Goal: Task Accomplishment & Management: Use online tool/utility

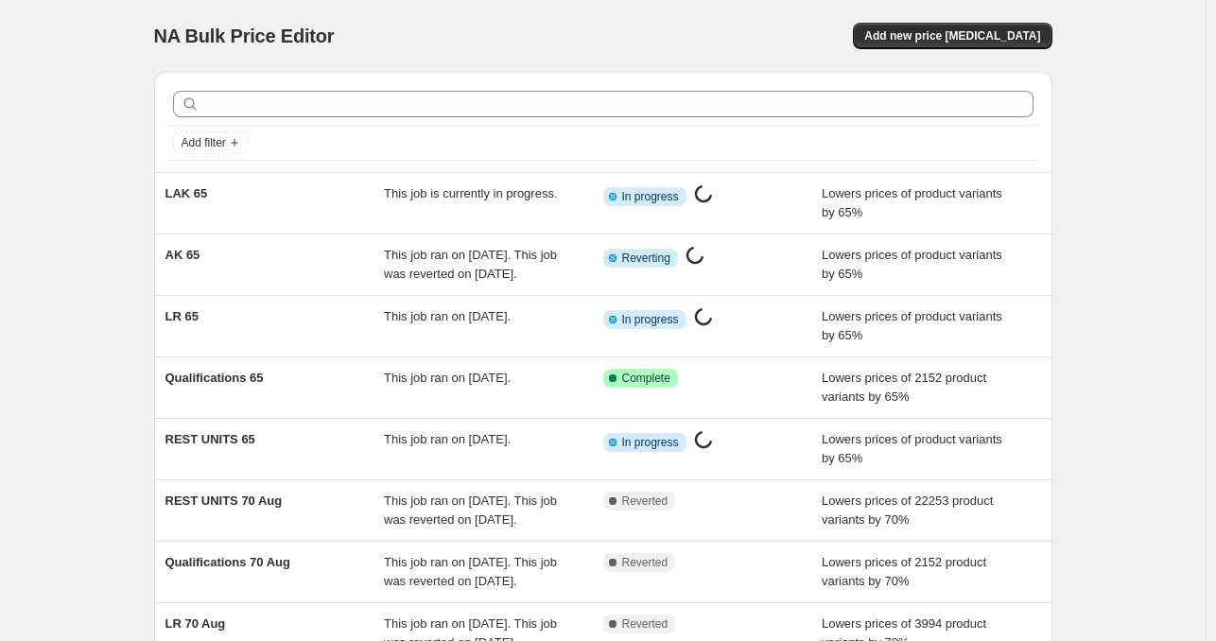
scroll to position [123, 0]
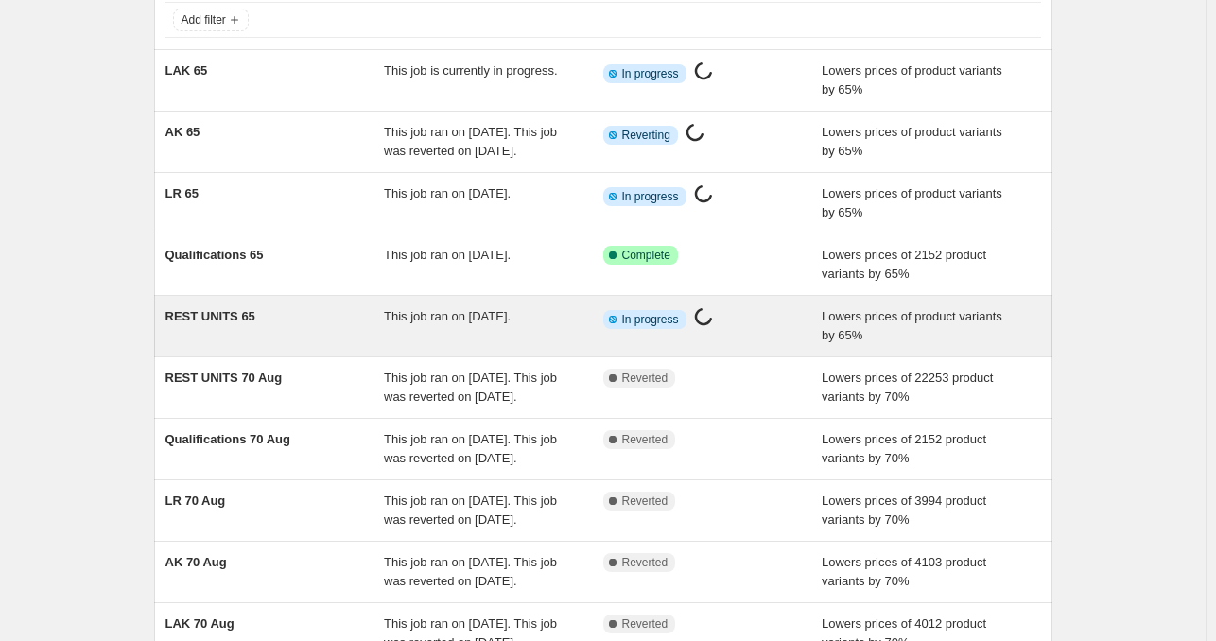
click at [488, 324] on span "This job ran on [DATE]." at bounding box center [447, 316] width 127 height 14
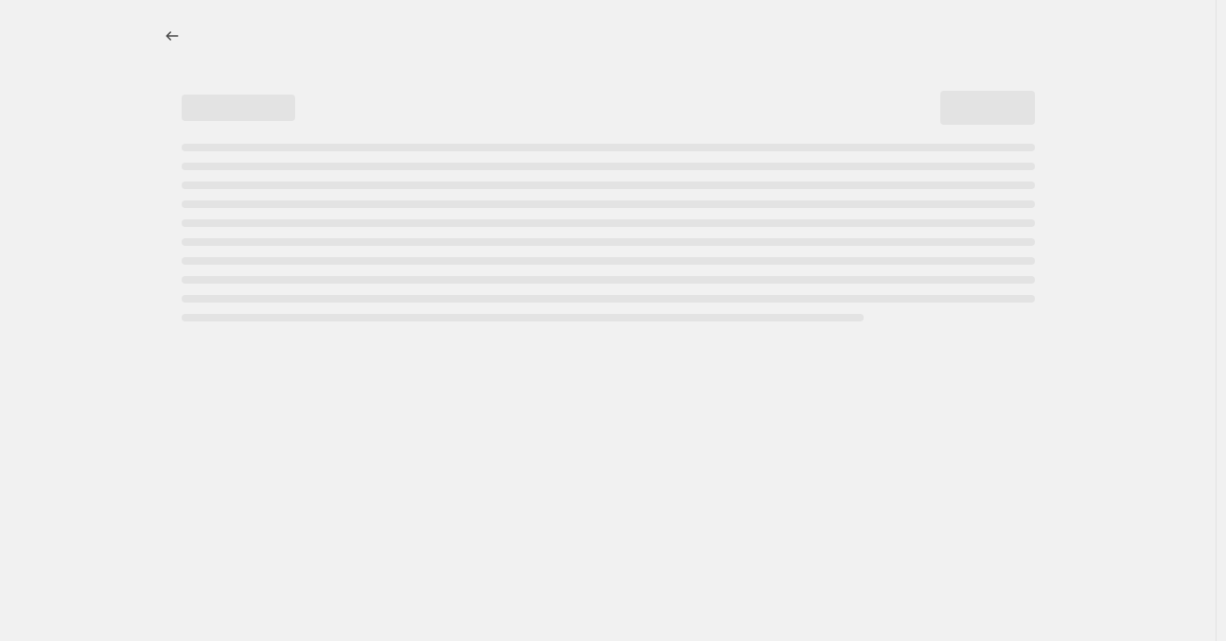
select select "percentage"
select select "tag"
select select "not_equal"
select select "collection"
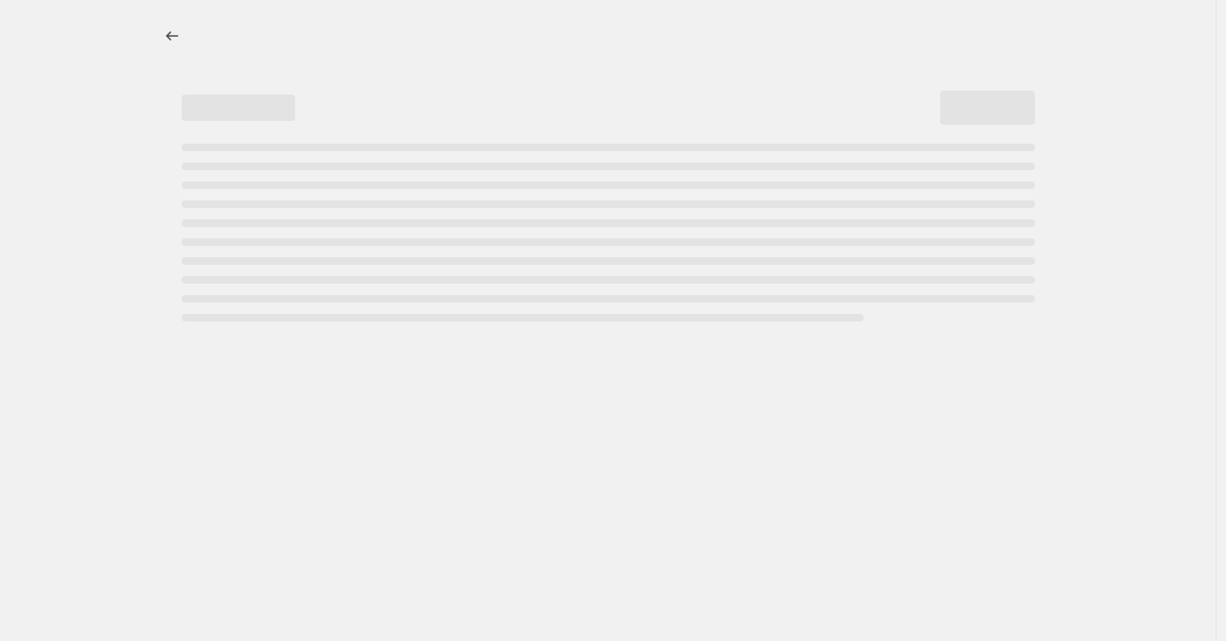
select select "collection"
select select "not_equal"
select select "collection"
select select "not_equal"
select select "collection"
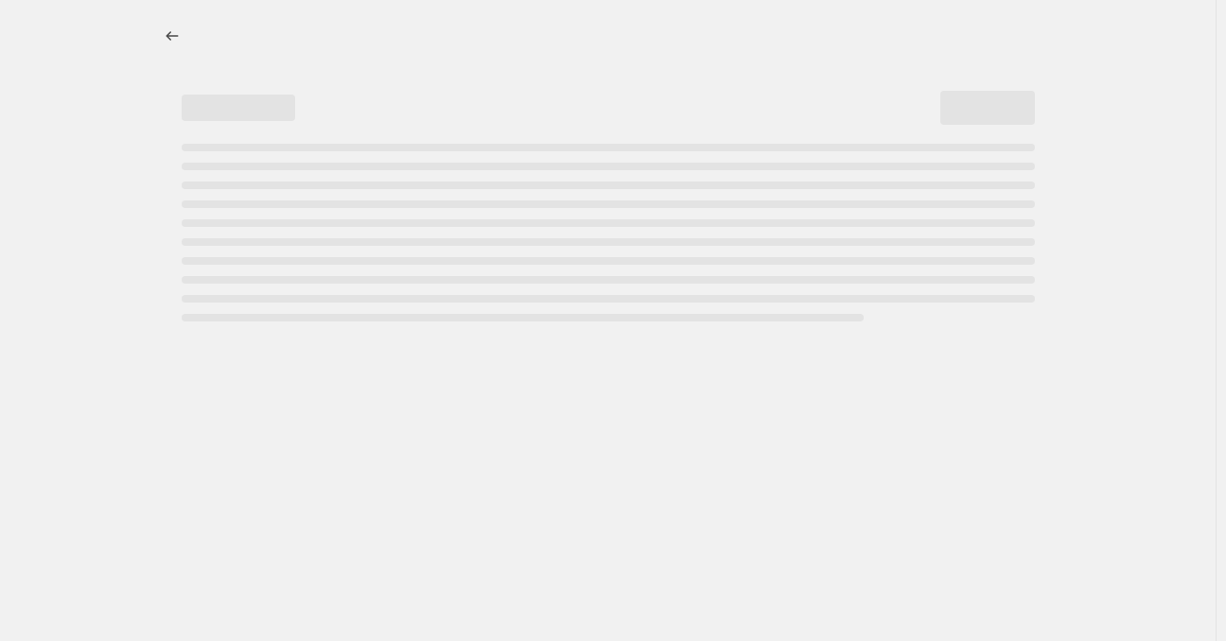
select select "not_equal"
select select "collection"
select select "not_equal"
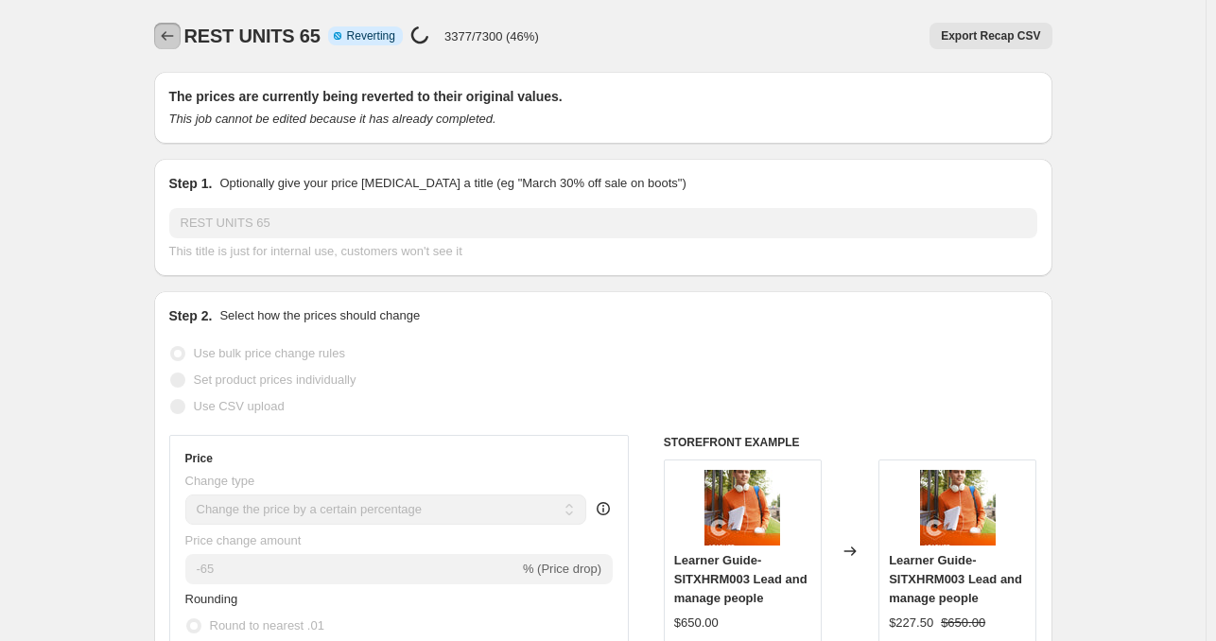
click at [165, 35] on icon "Price change jobs" at bounding box center [167, 35] width 19 height 19
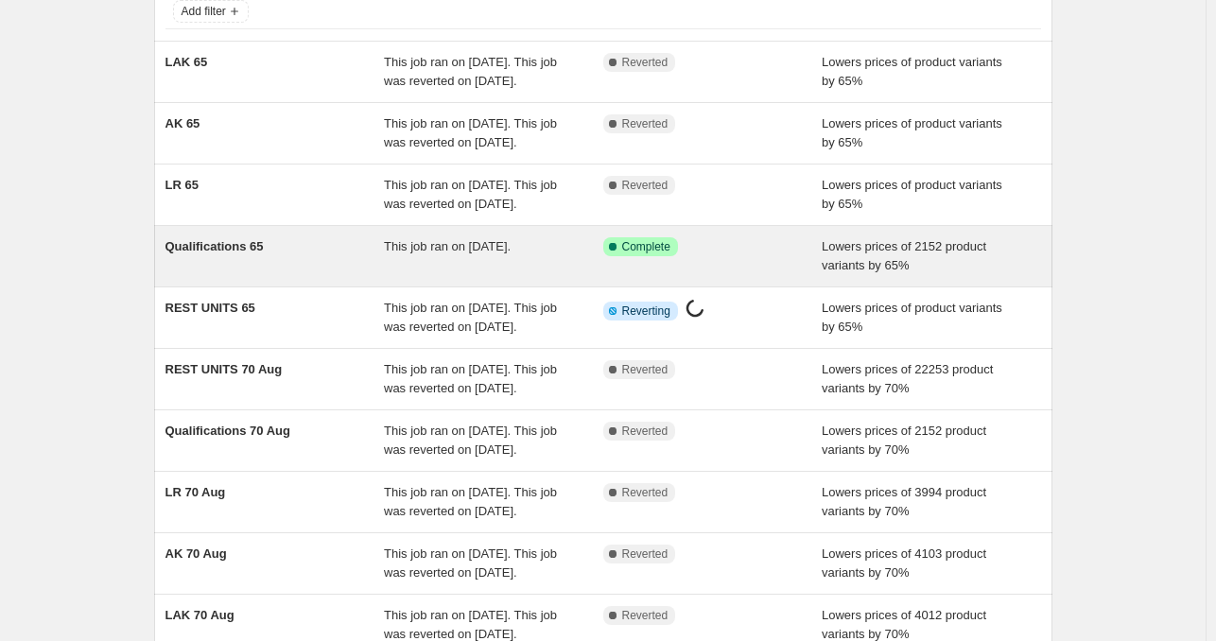
scroll to position [132, 0]
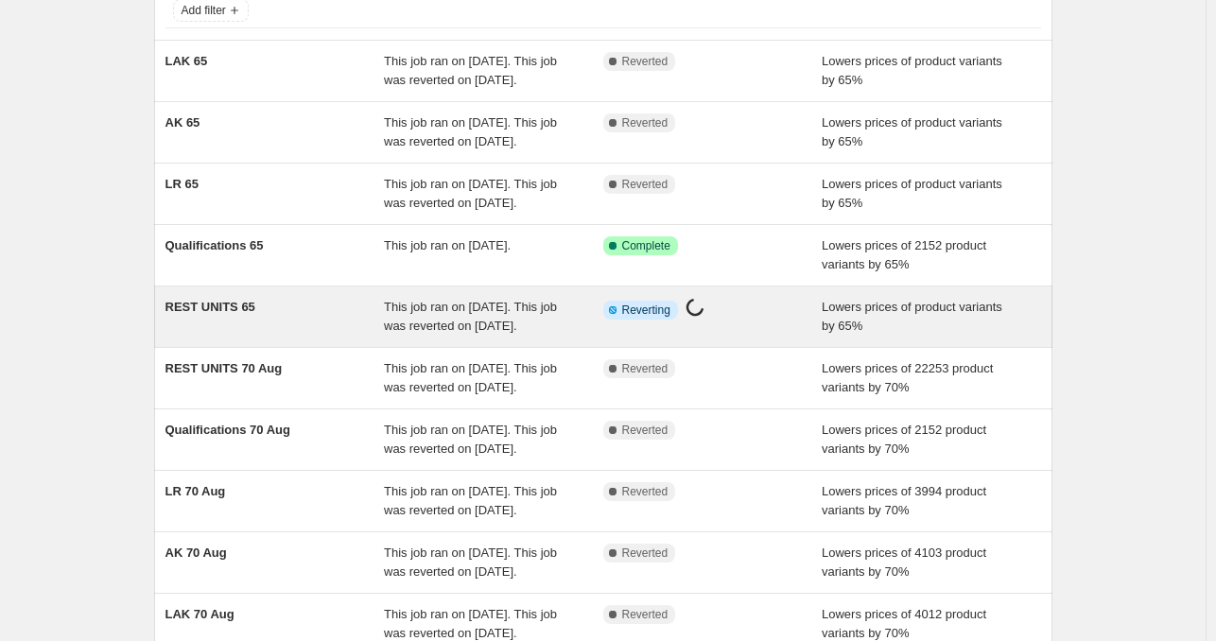
click at [494, 333] on span "This job ran on [DATE]. This job was reverted on [DATE]." at bounding box center [470, 316] width 173 height 33
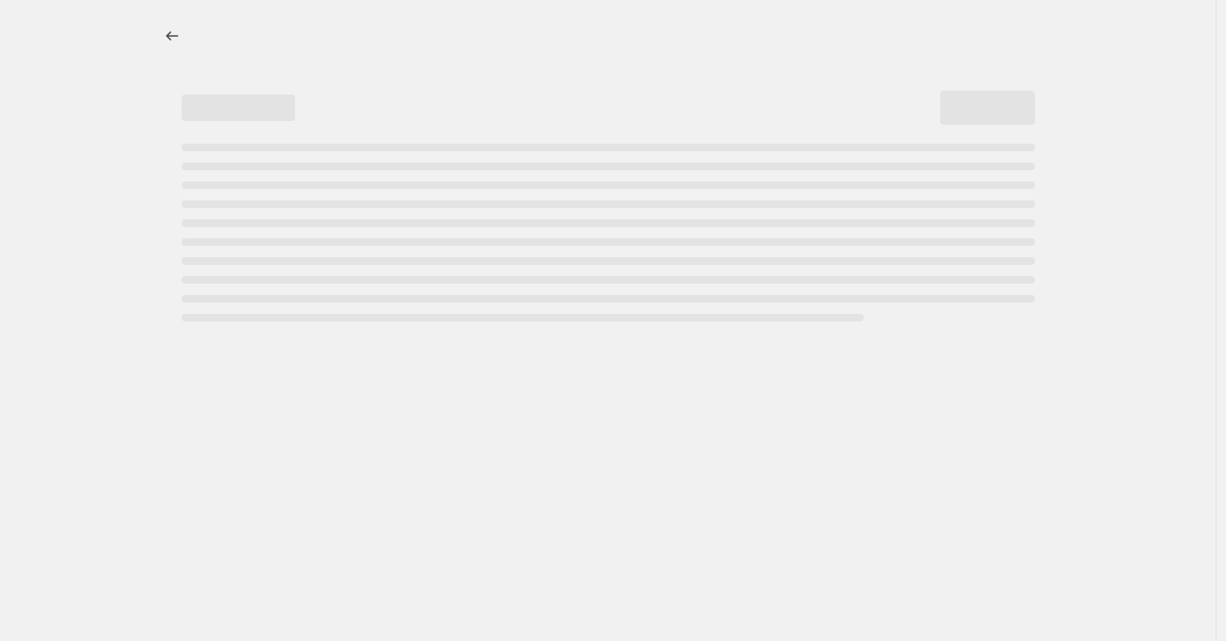
select select "percentage"
select select "tag"
select select "not_equal"
select select "collection"
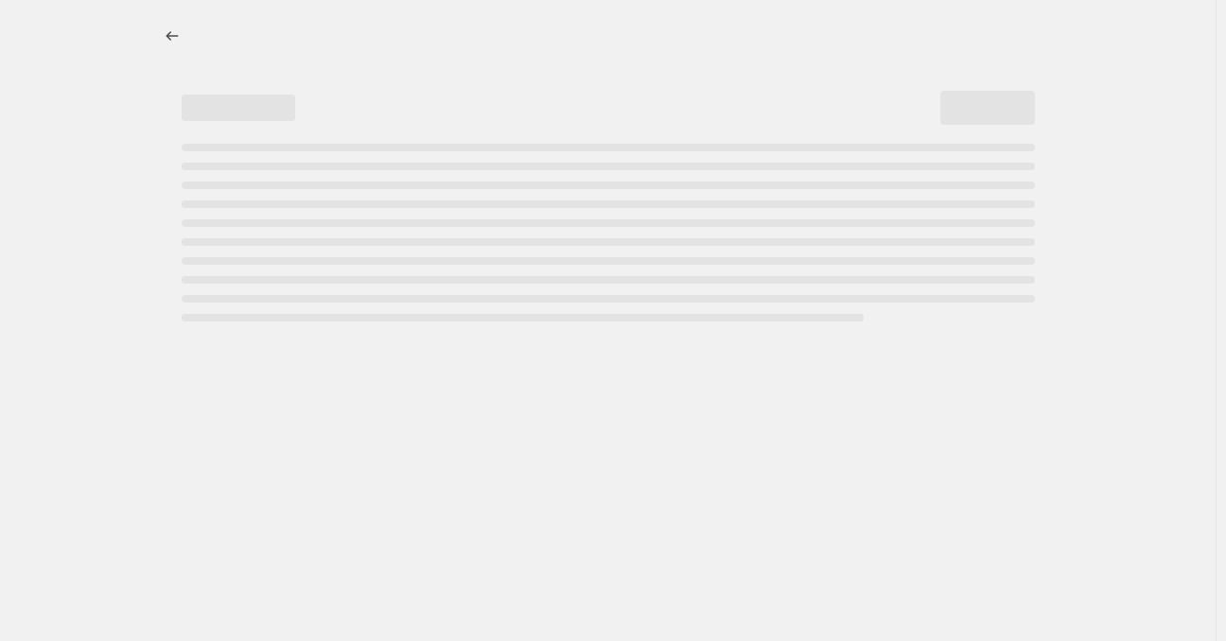
select select "collection"
select select "not_equal"
select select "collection"
select select "not_equal"
select select "collection"
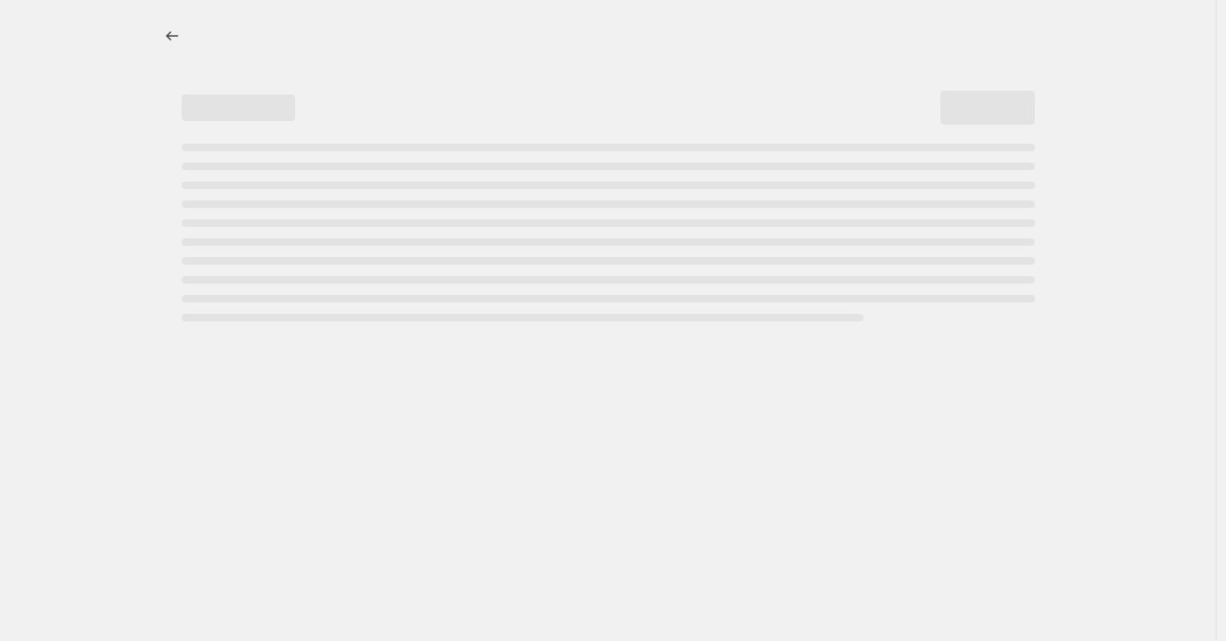
select select "not_equal"
select select "collection"
select select "not_equal"
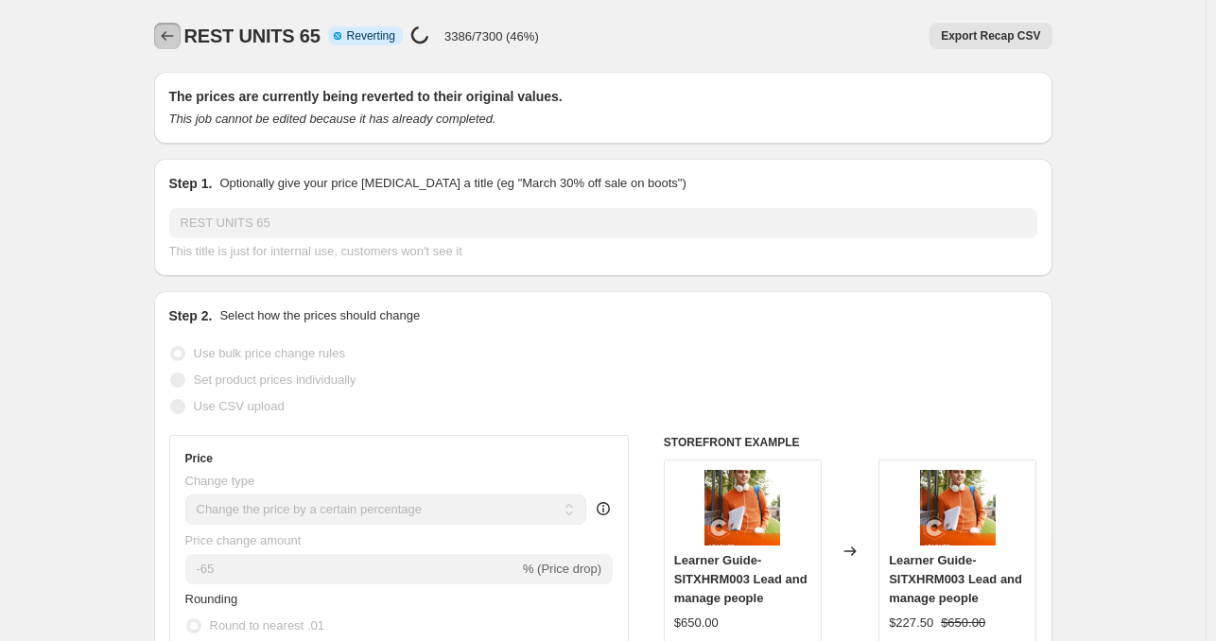
click at [166, 37] on icon "Price change jobs" at bounding box center [167, 35] width 12 height 9
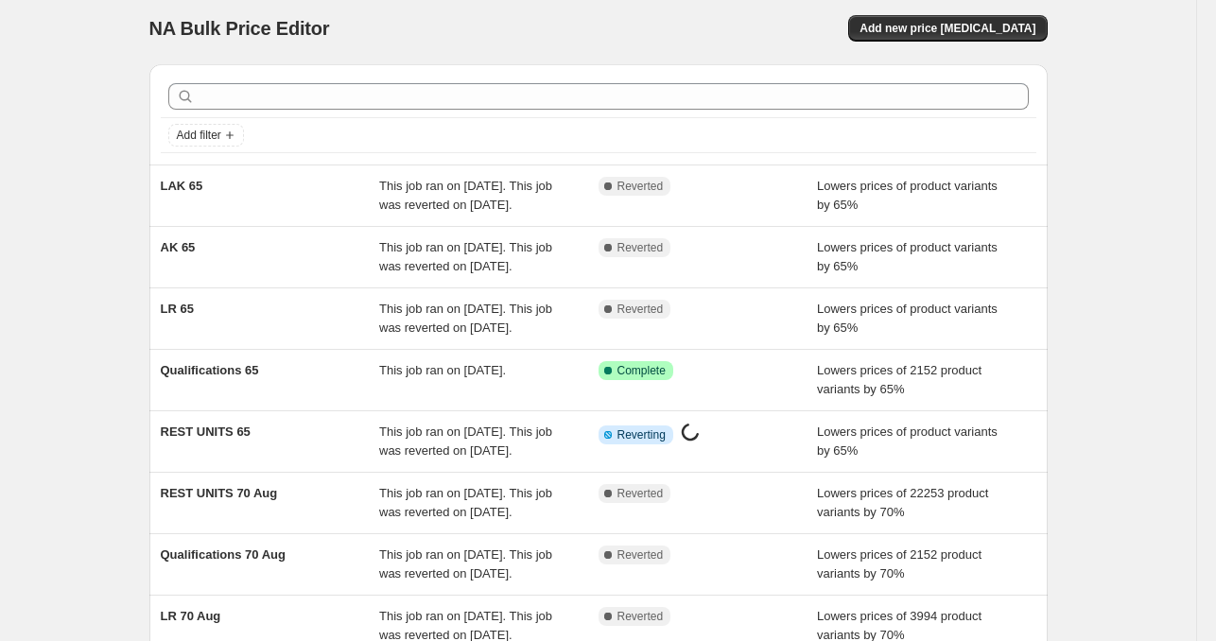
scroll to position [8, 0]
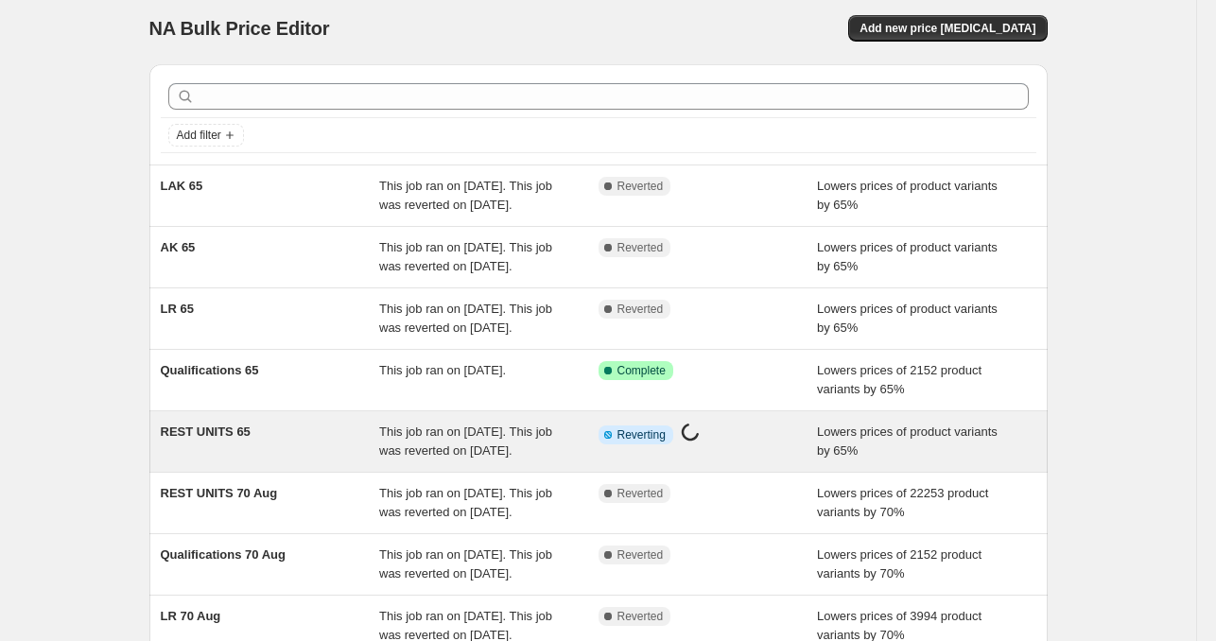
click at [513, 458] on span "This job ran on [DATE]. This job was reverted on [DATE]." at bounding box center [465, 441] width 173 height 33
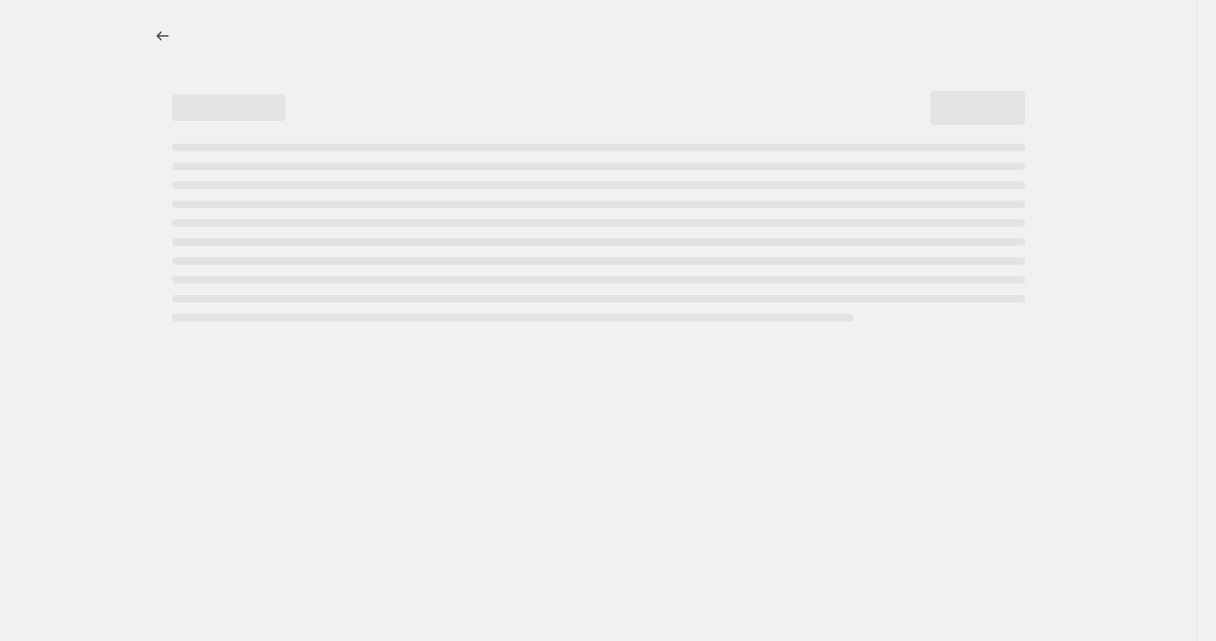
select select "percentage"
select select "tag"
select select "not_equal"
select select "collection"
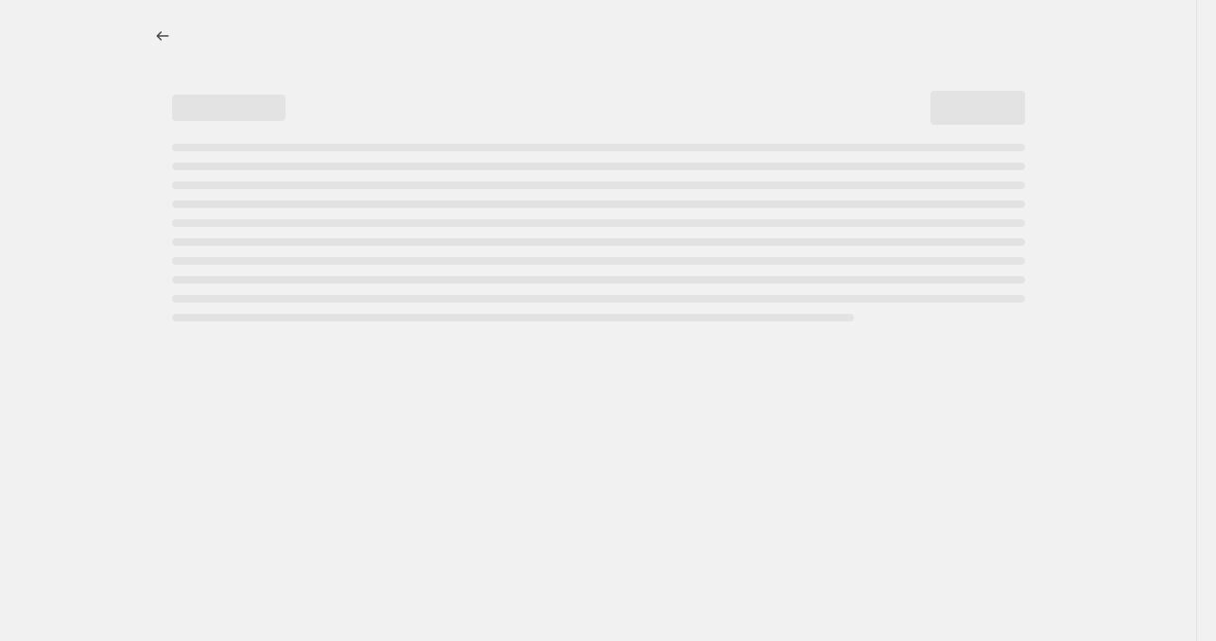
select select "collection"
select select "not_equal"
select select "collection"
select select "not_equal"
select select "collection"
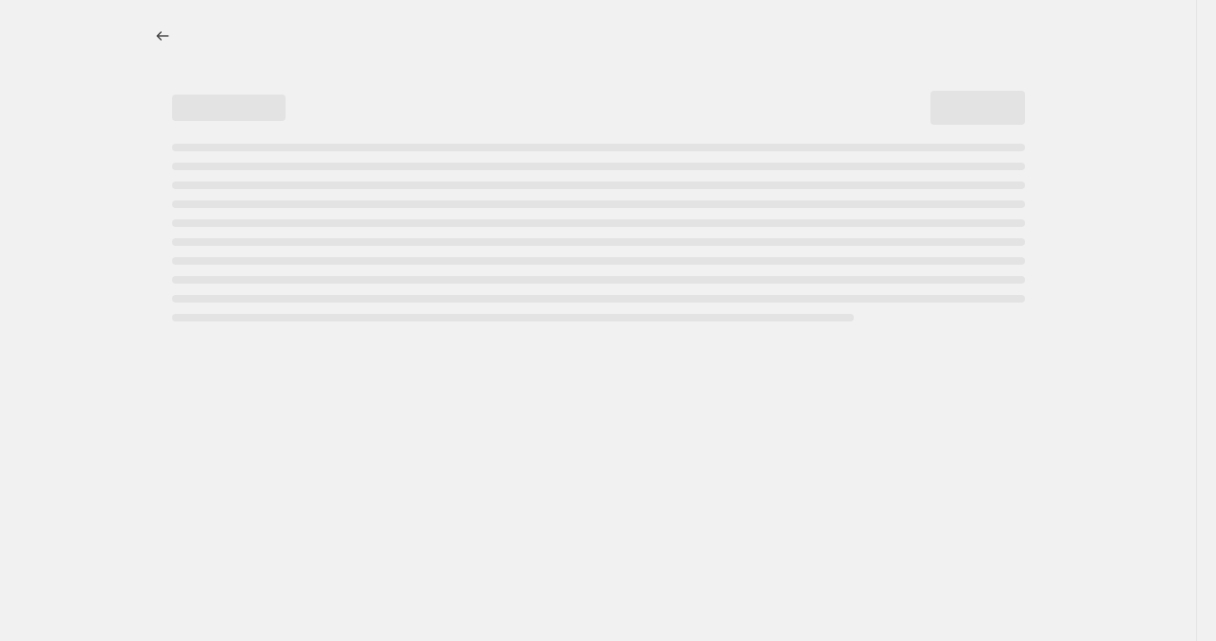
select select "not_equal"
select select "collection"
select select "not_equal"
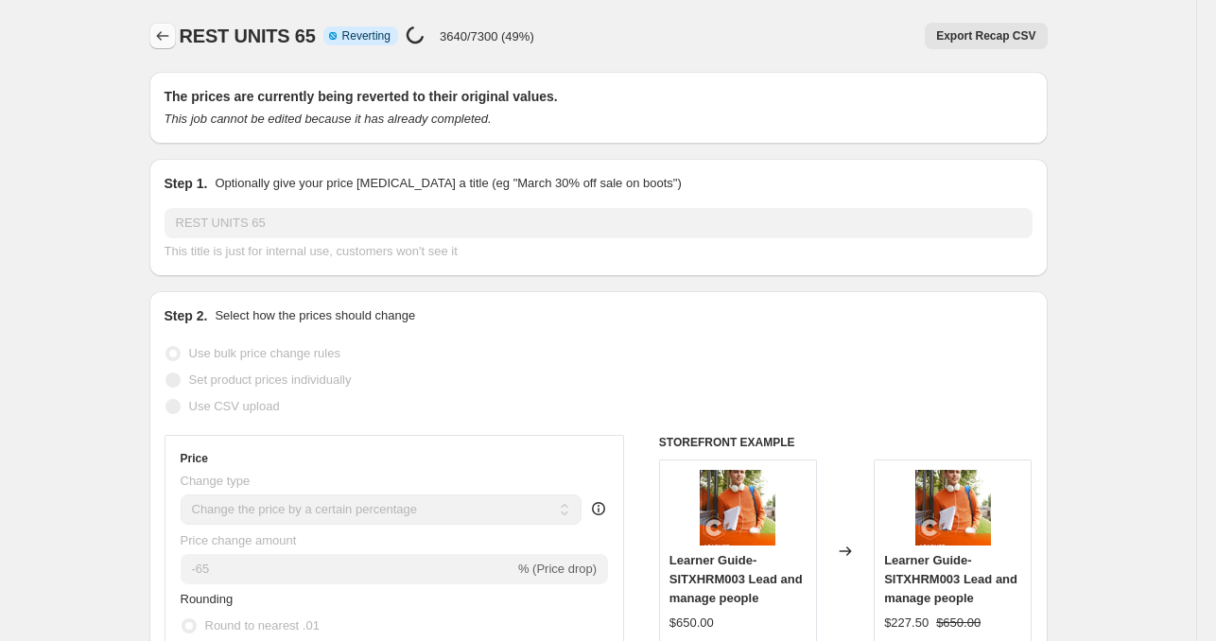
click at [168, 29] on icon "Price change jobs" at bounding box center [162, 35] width 19 height 19
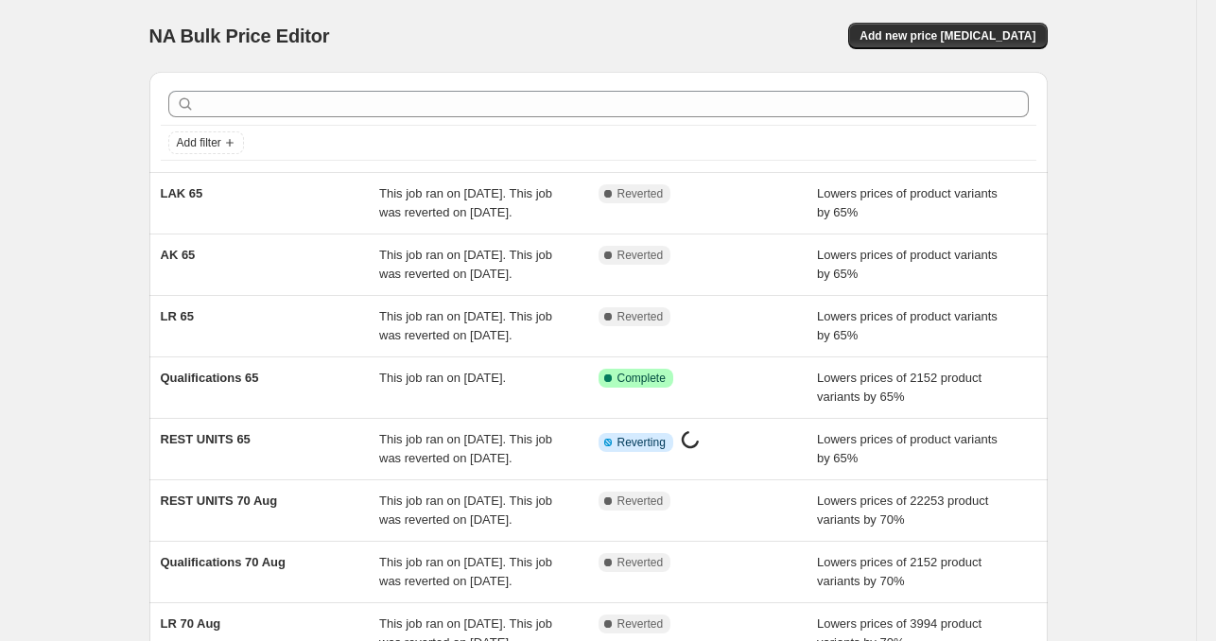
click at [1105, 158] on div "NA Bulk Price Editor. This page is ready NA Bulk Price Editor Add new price cha…" at bounding box center [598, 487] width 1197 height 974
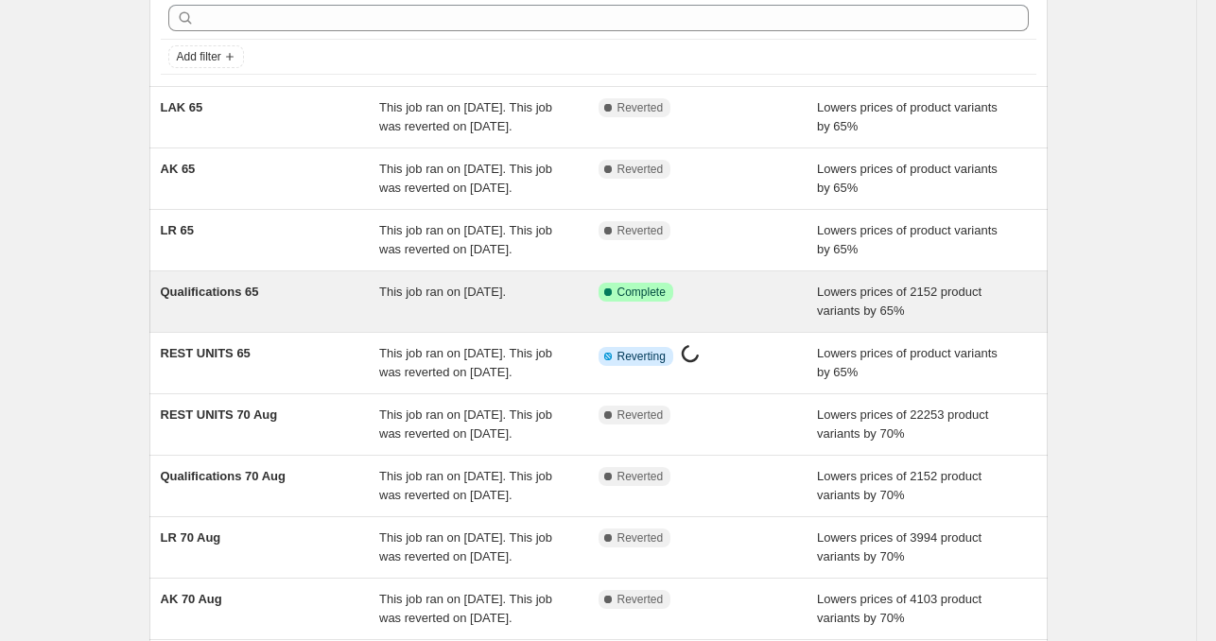
scroll to position [19, 0]
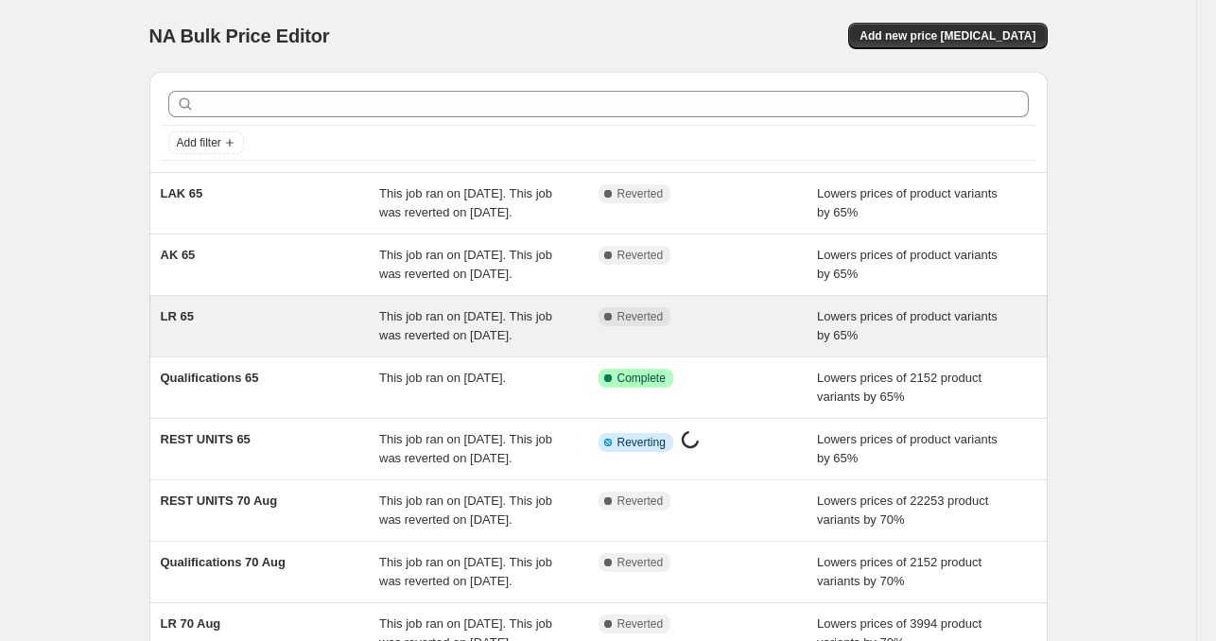
click at [745, 345] on div "Complete Reverted" at bounding box center [708, 326] width 219 height 38
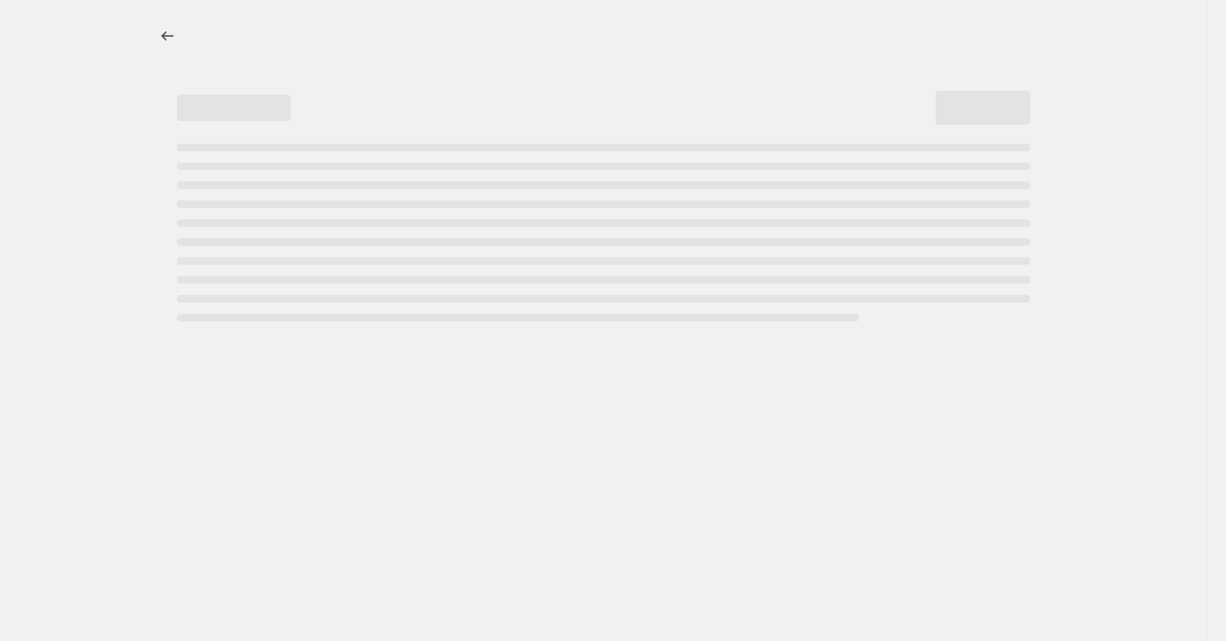
select select "percentage"
select select "tag"
select select "collection"
select select "tag"
select select "not_equal"
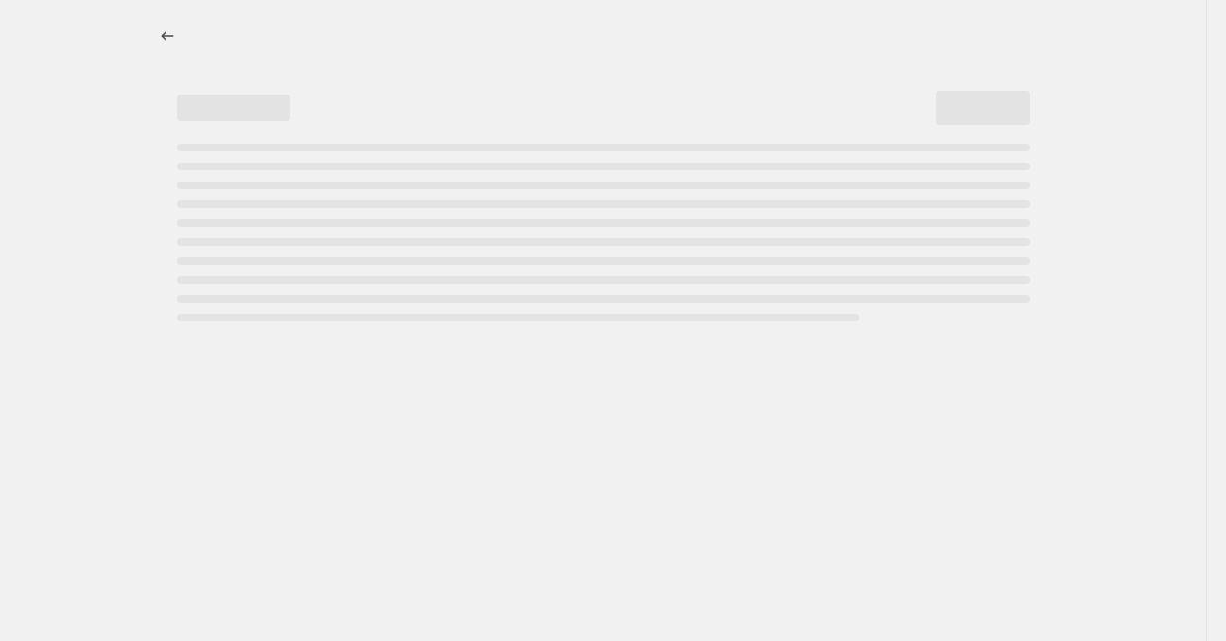
select select "collection"
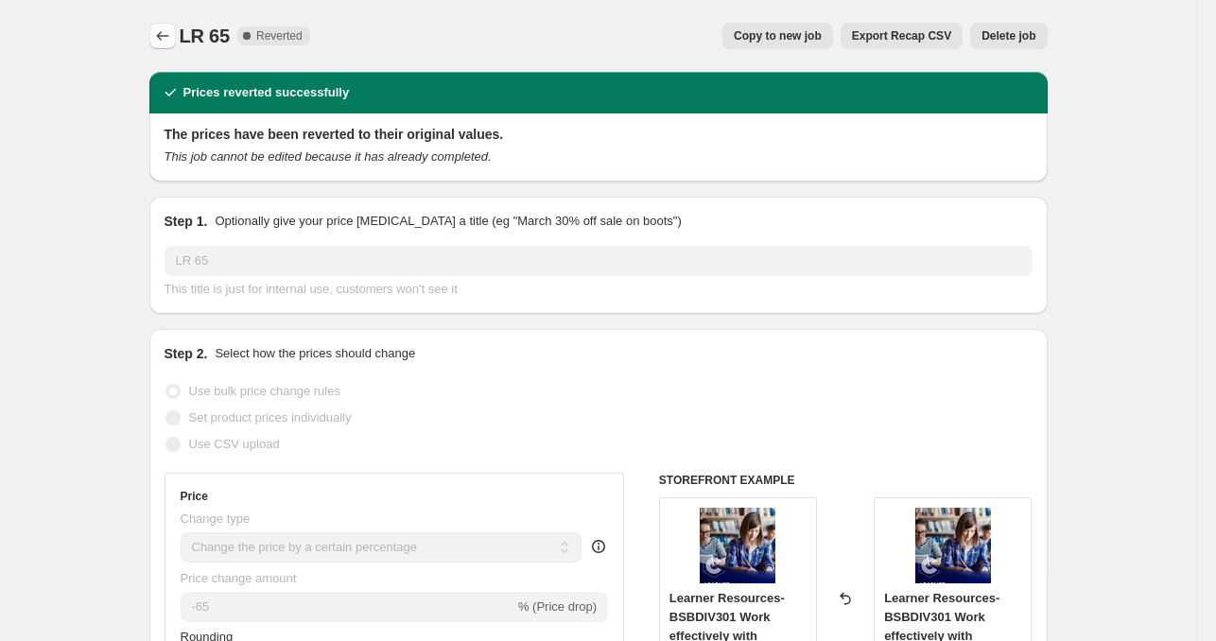
click at [168, 41] on icon "Price change jobs" at bounding box center [162, 35] width 19 height 19
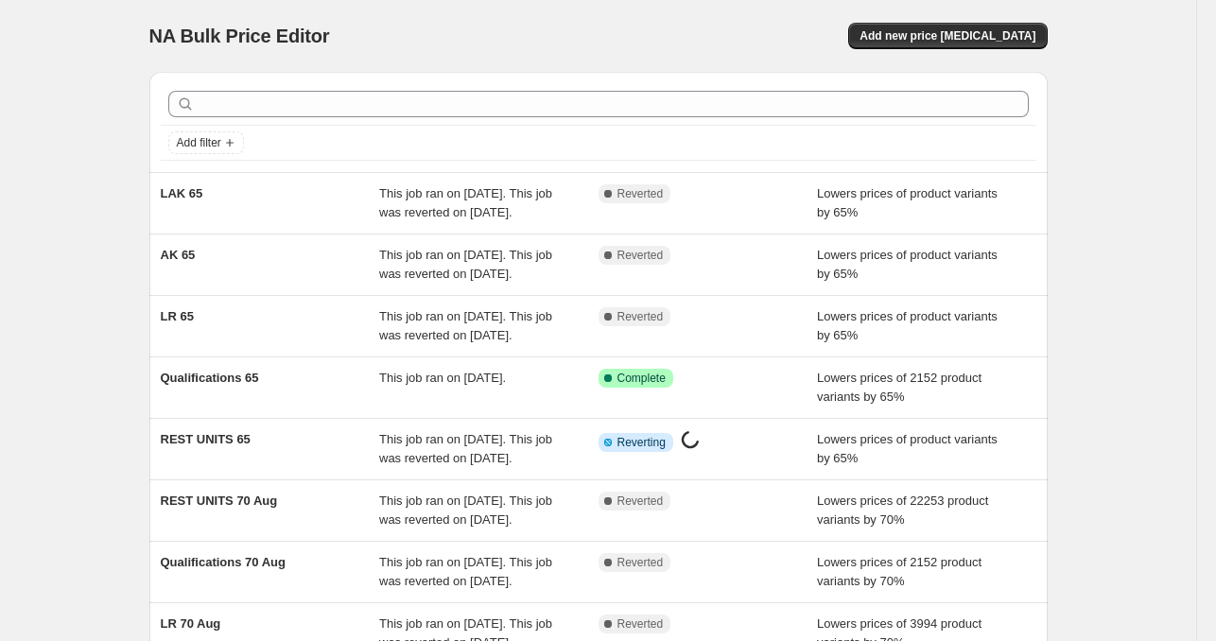
click at [1094, 201] on div "NA Bulk Price Editor. This page is ready NA Bulk Price Editor Add new price cha…" at bounding box center [598, 487] width 1197 height 974
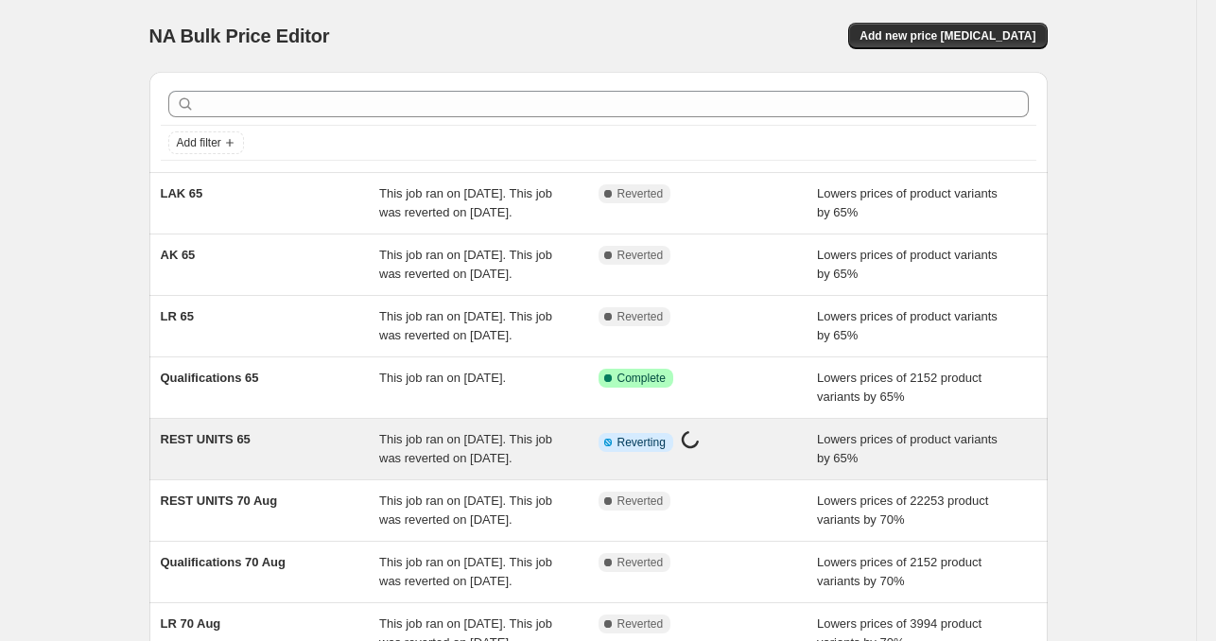
click at [449, 465] on span "This job ran on [DATE]. This job was reverted on [DATE]." at bounding box center [465, 448] width 173 height 33
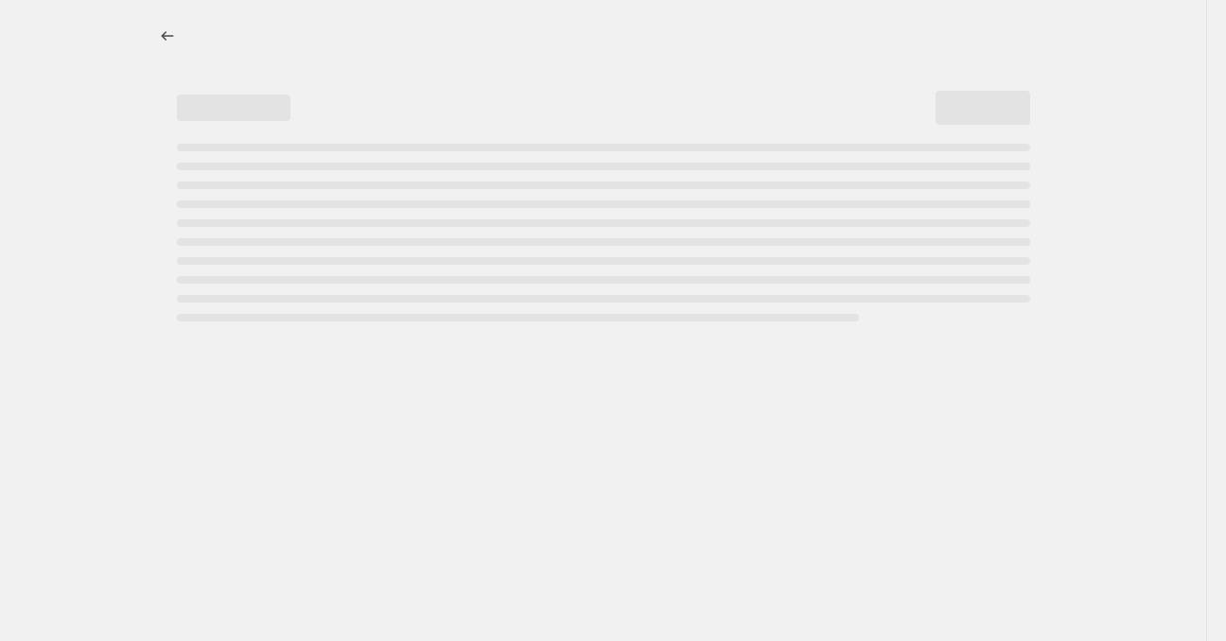
select select "percentage"
select select "tag"
select select "not_equal"
select select "collection"
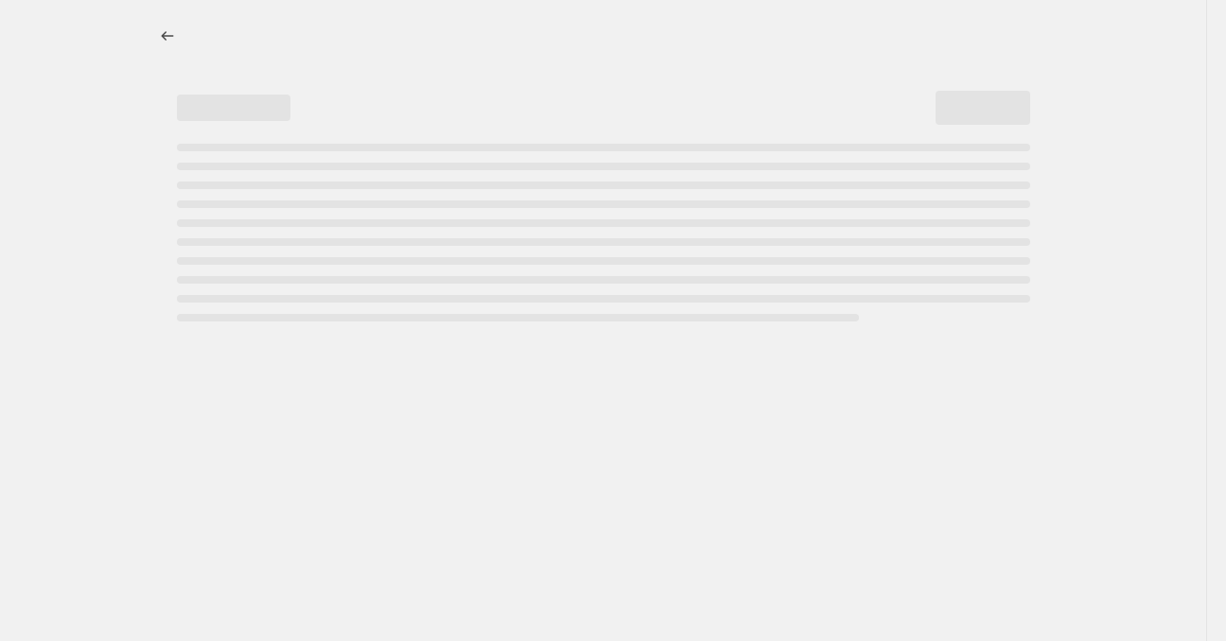
select select "collection"
select select "not_equal"
select select "collection"
select select "not_equal"
select select "collection"
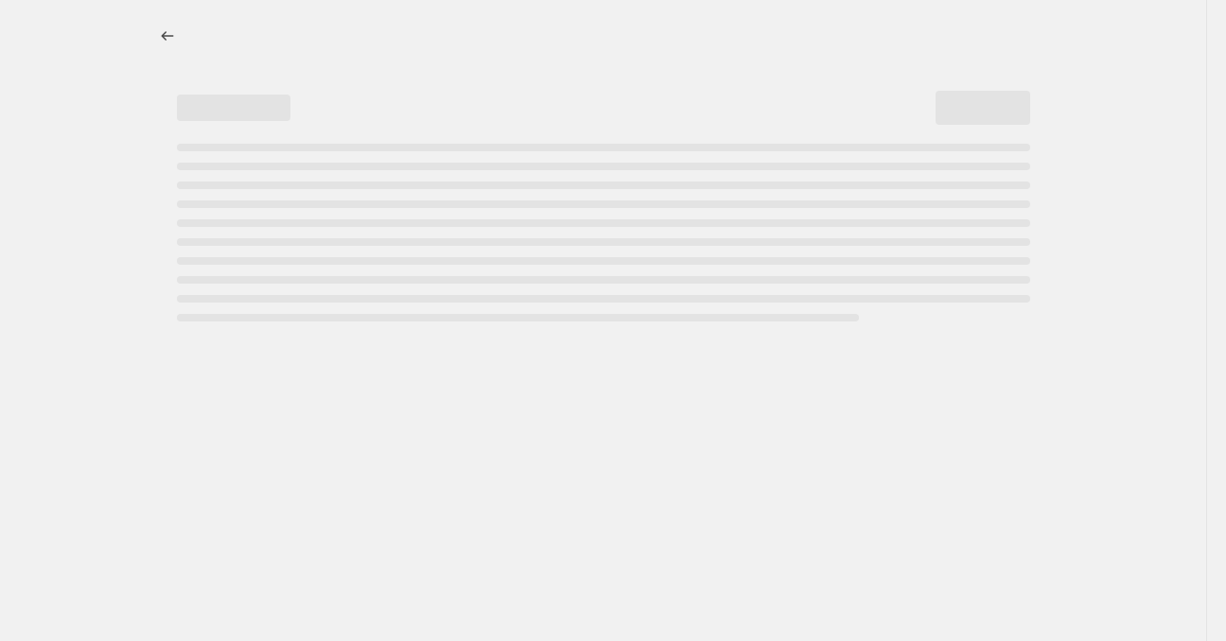
select select "not_equal"
select select "collection"
select select "not_equal"
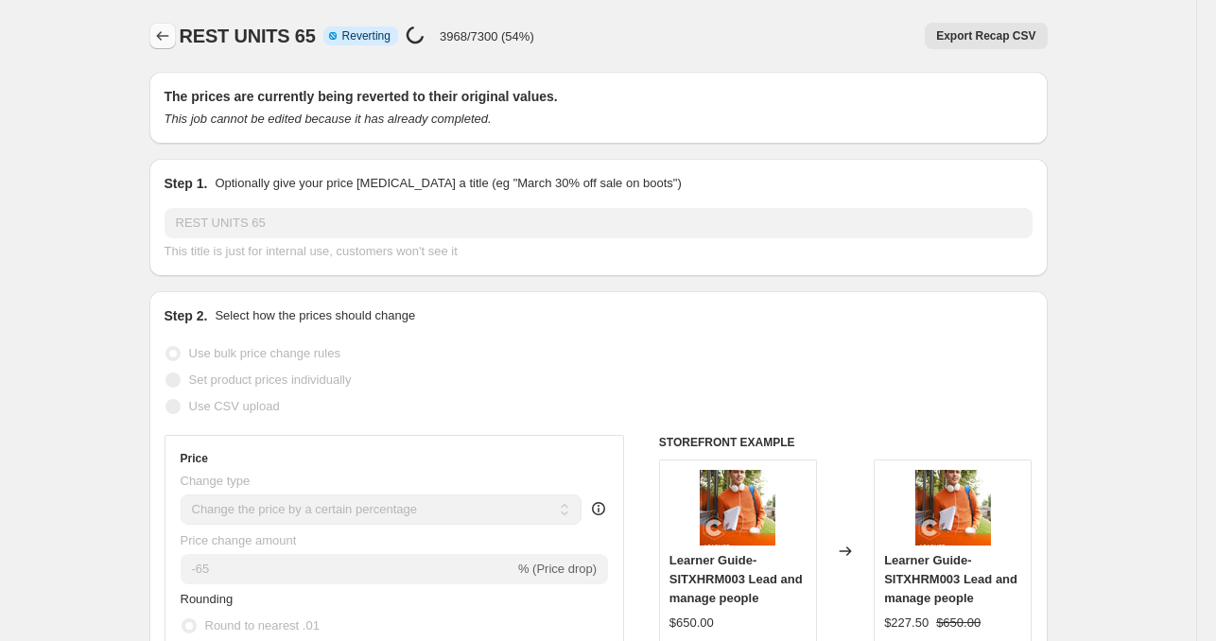
click at [169, 38] on icon "Price change jobs" at bounding box center [162, 35] width 19 height 19
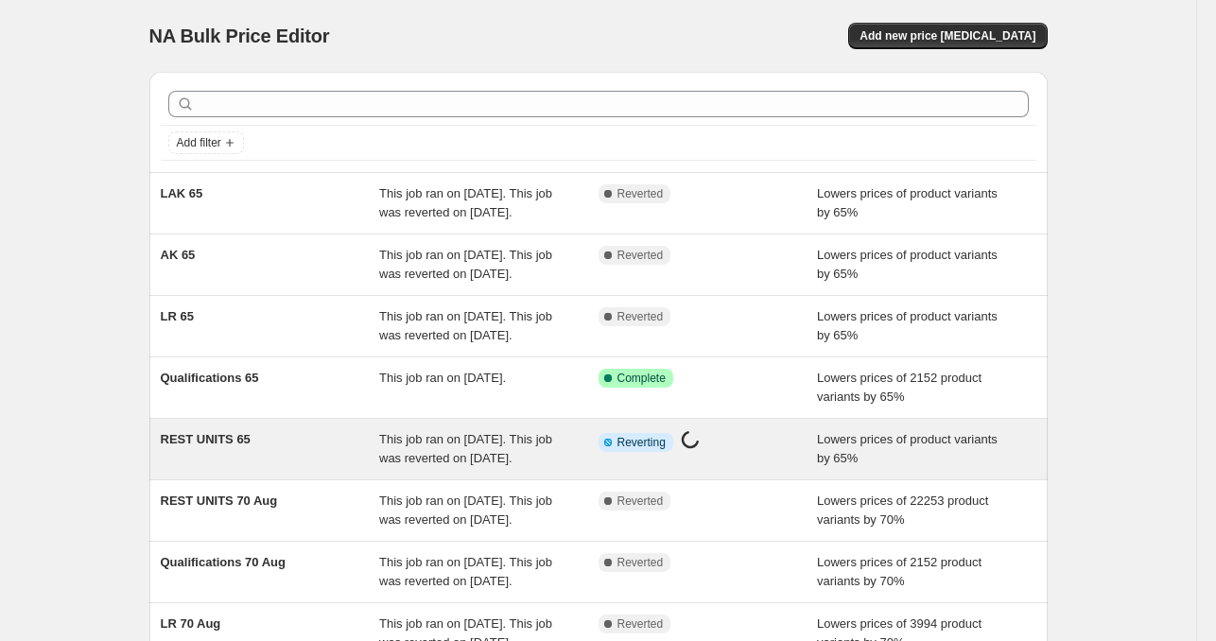
click at [535, 465] on span "This job ran on [DATE]. This job was reverted on [DATE]." at bounding box center [465, 448] width 173 height 33
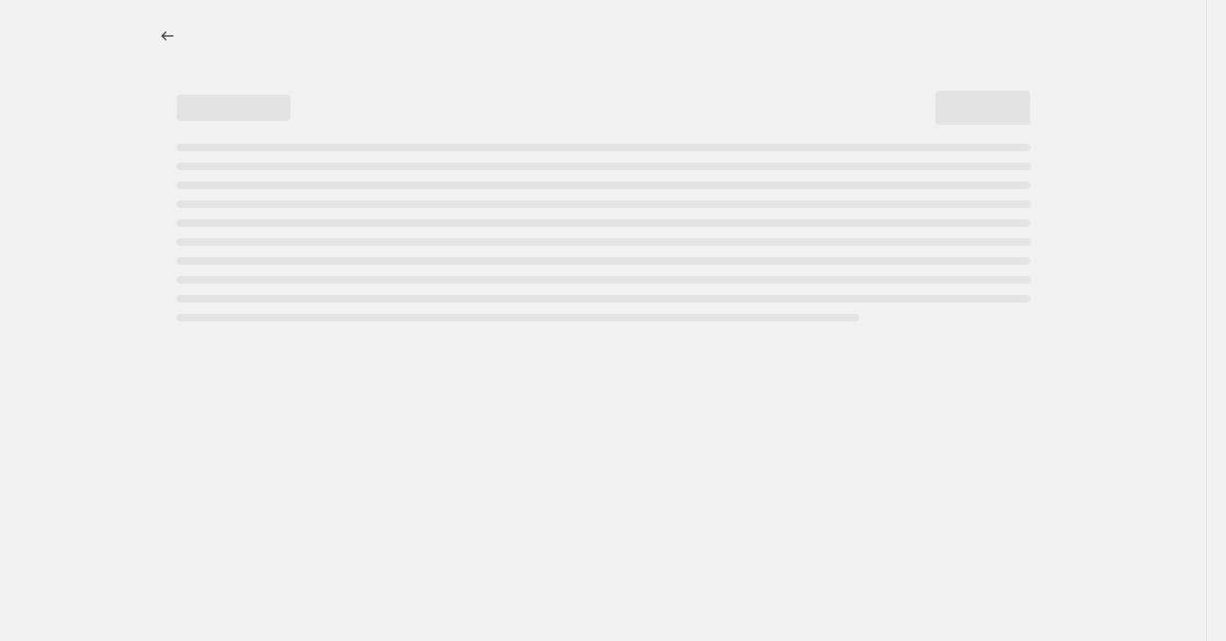
select select "percentage"
select select "tag"
select select "not_equal"
select select "collection"
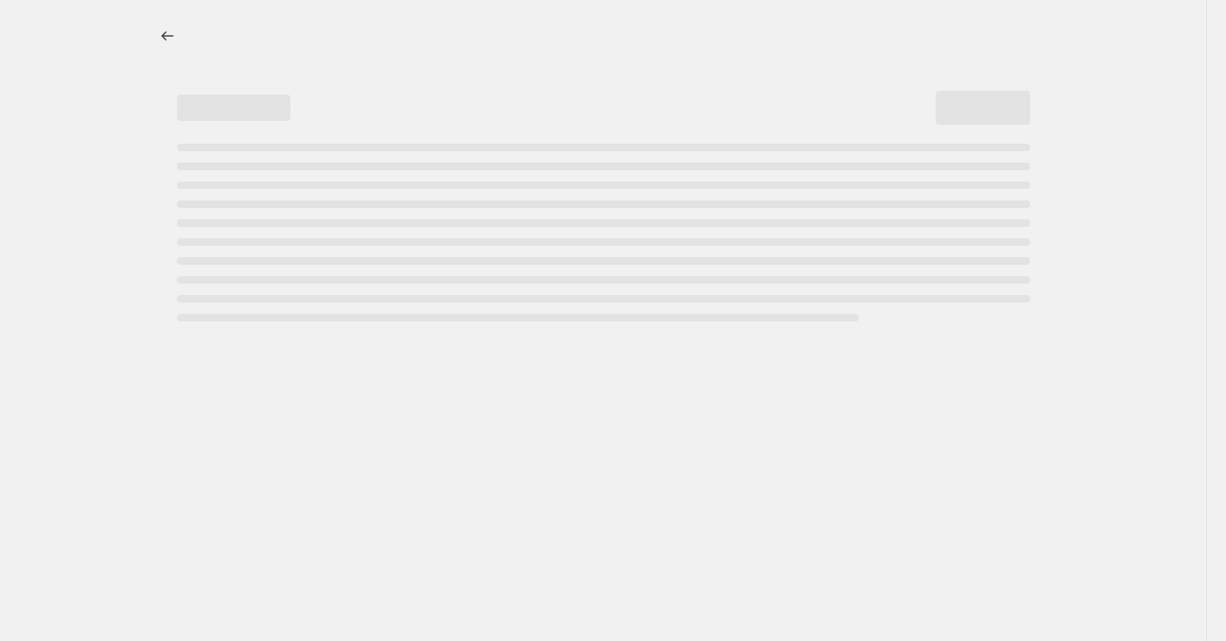
select select "collection"
select select "not_equal"
select select "collection"
select select "not_equal"
select select "collection"
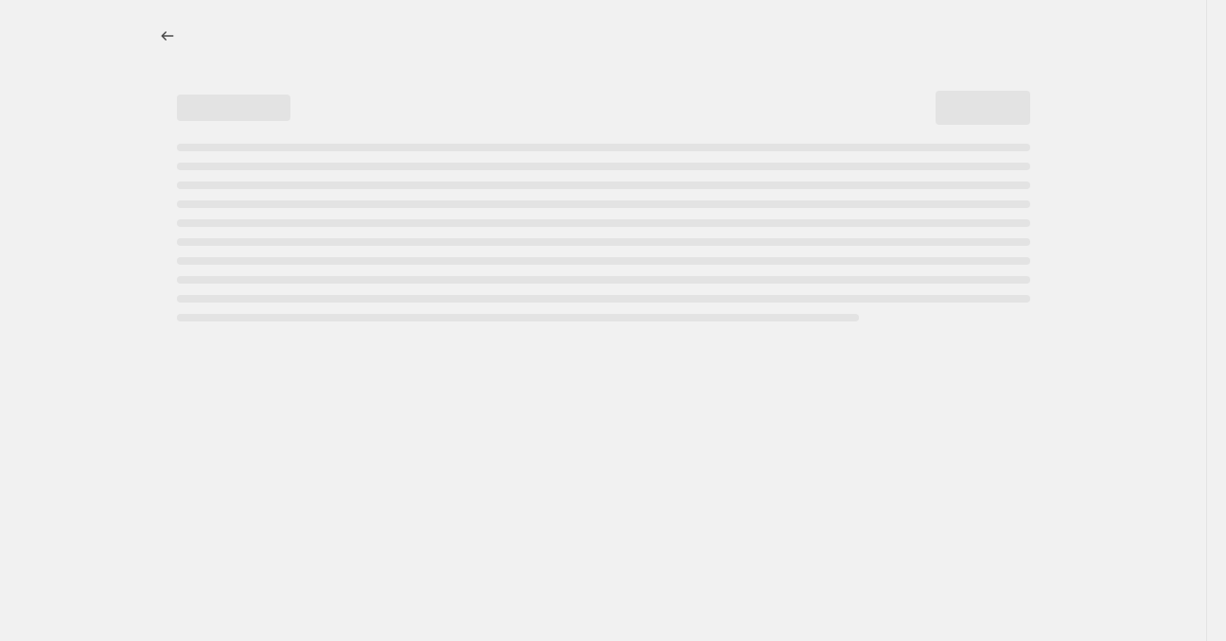
select select "not_equal"
select select "collection"
select select "not_equal"
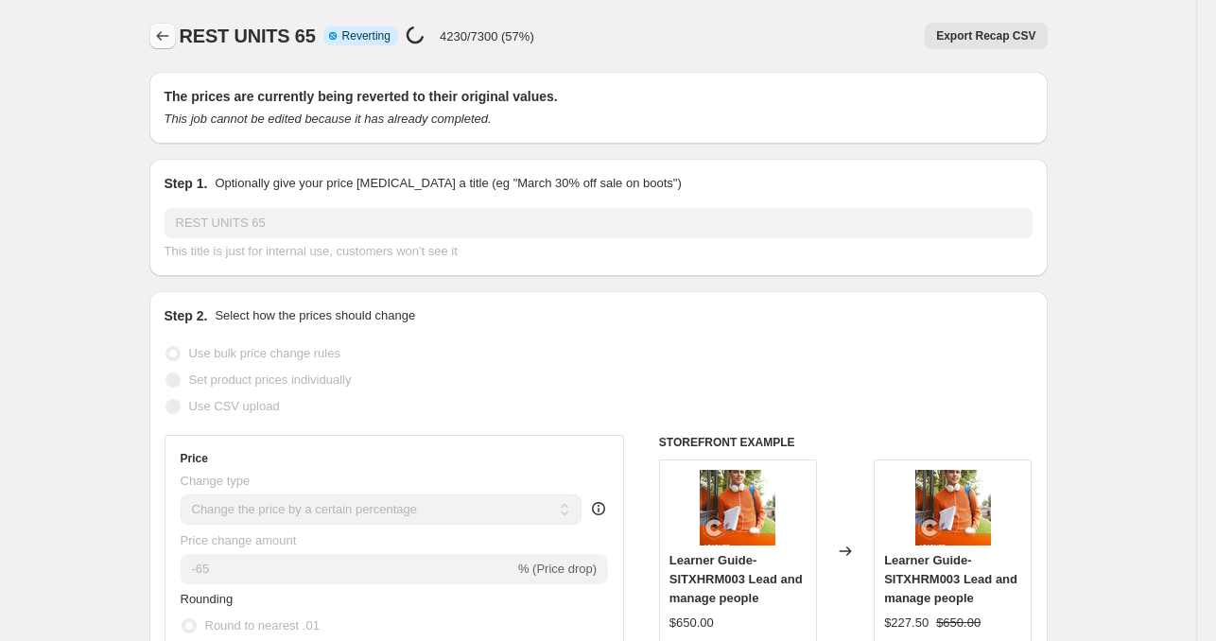
click at [167, 44] on icon "Price change jobs" at bounding box center [162, 35] width 19 height 19
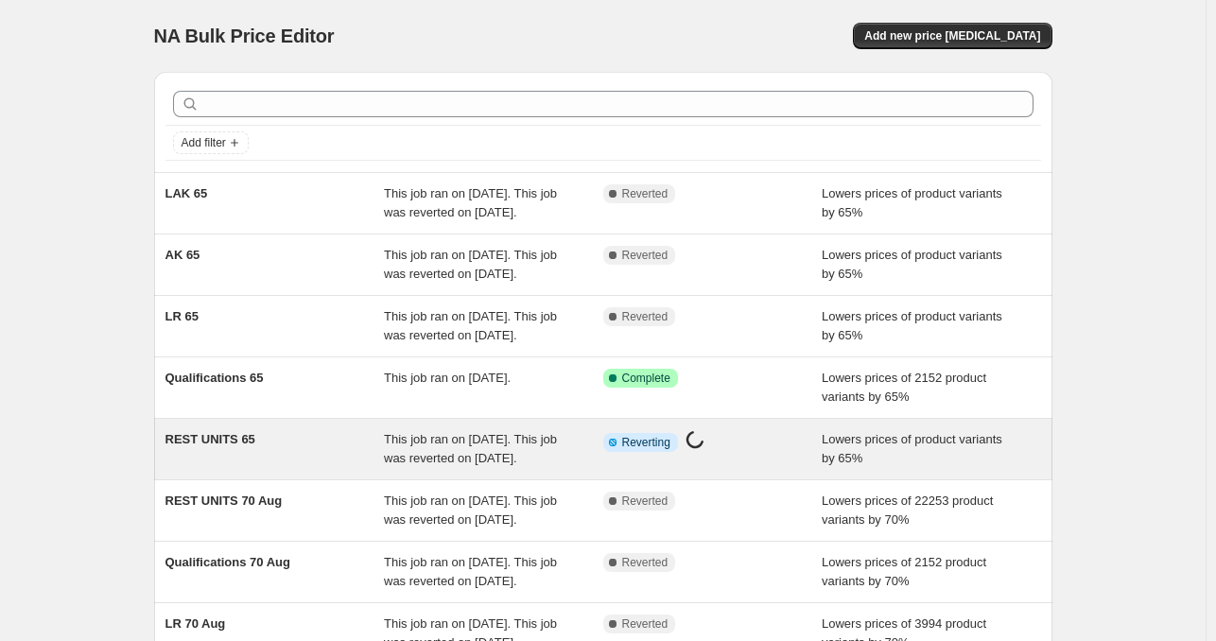
click at [552, 465] on span "This job ran on [DATE]. This job was reverted on [DATE]." at bounding box center [470, 448] width 173 height 33
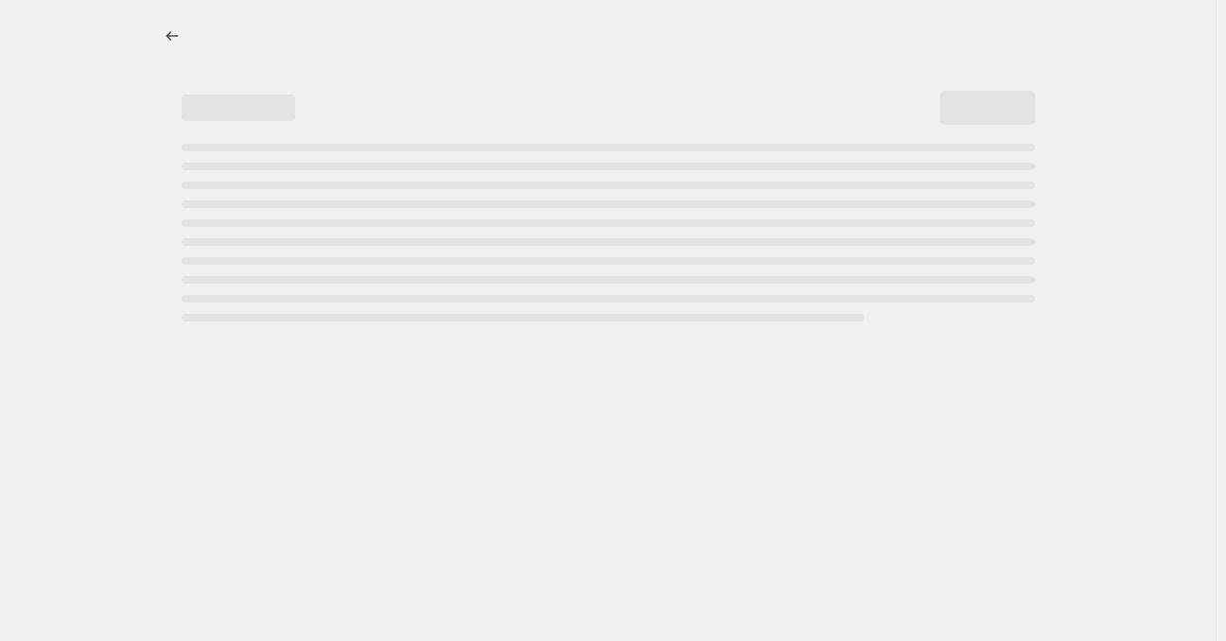
select select "percentage"
select select "tag"
select select "not_equal"
select select "collection"
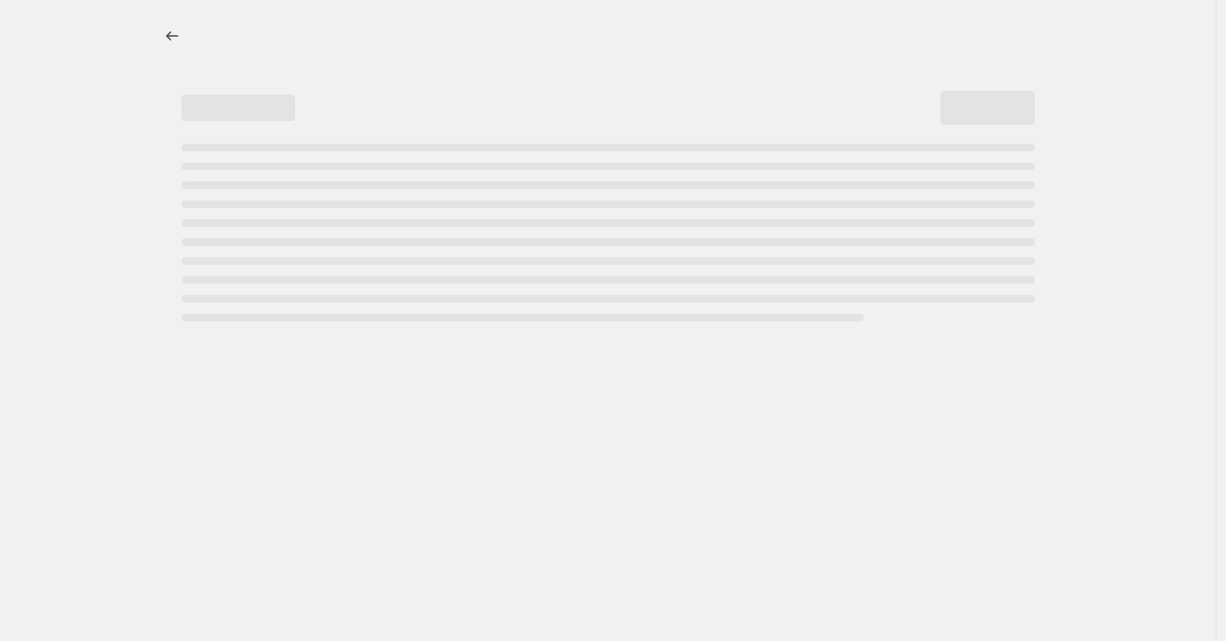
select select "collection"
select select "not_equal"
select select "collection"
select select "not_equal"
select select "collection"
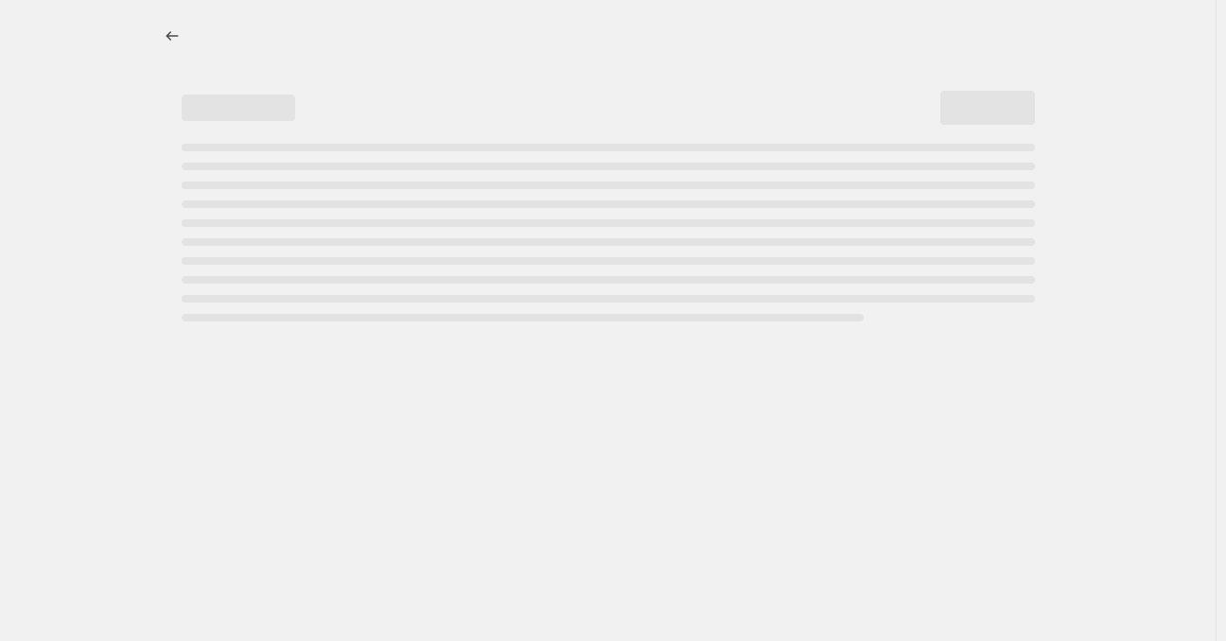
select select "not_equal"
select select "collection"
select select "not_equal"
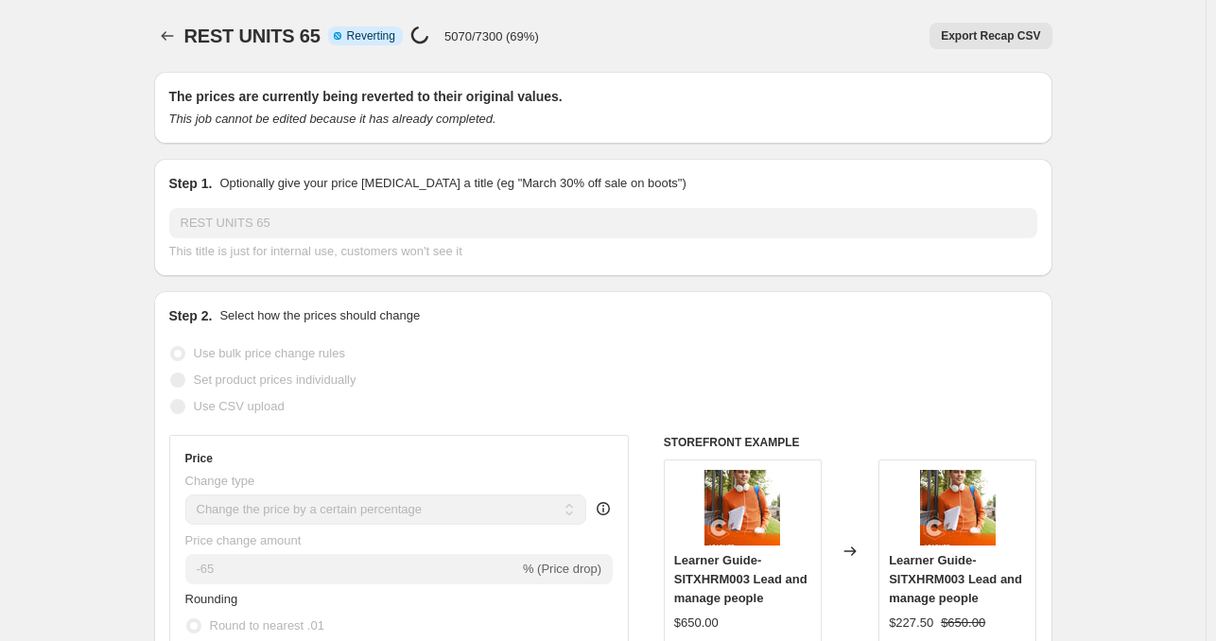
click at [175, 40] on icon "Price change jobs" at bounding box center [167, 35] width 19 height 19
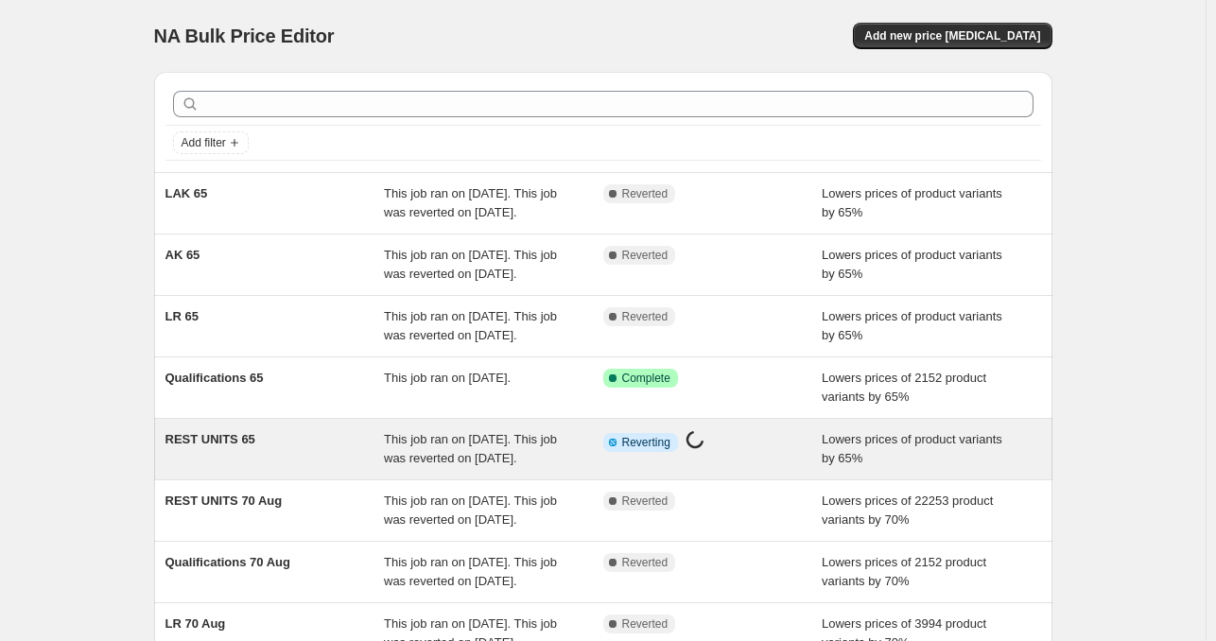
click at [482, 465] on span "This job ran on [DATE]. This job was reverted on [DATE]." at bounding box center [470, 448] width 173 height 33
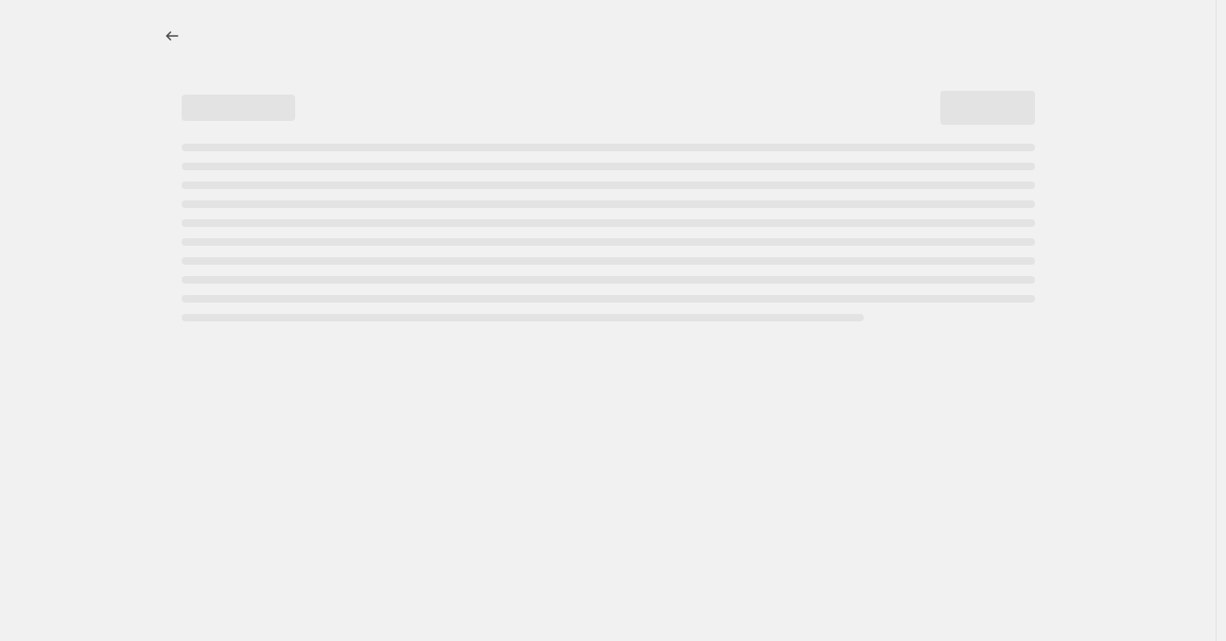
select select "percentage"
select select "tag"
select select "not_equal"
select select "collection"
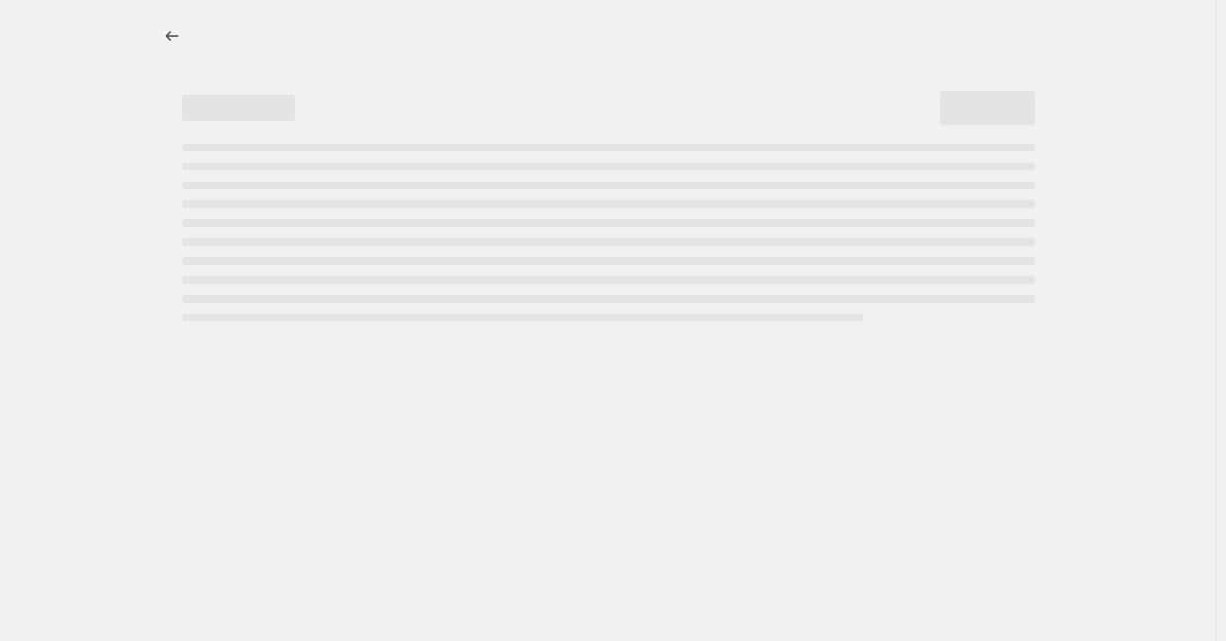
select select "collection"
select select "not_equal"
select select "collection"
select select "not_equal"
select select "collection"
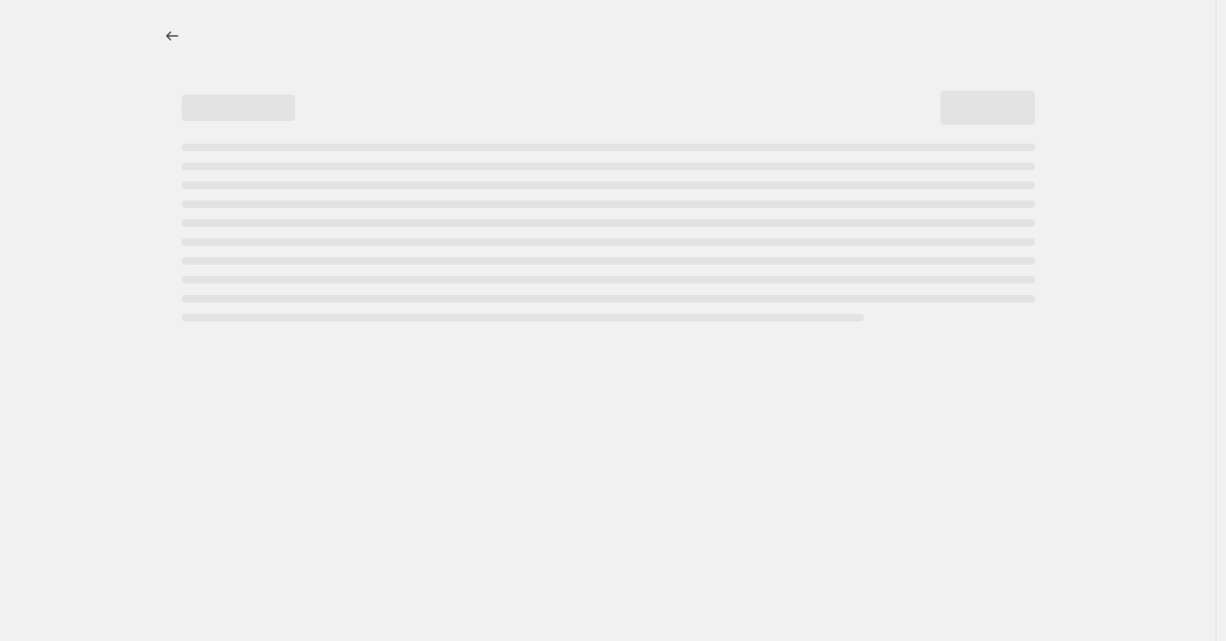
select select "not_equal"
select select "collection"
select select "not_equal"
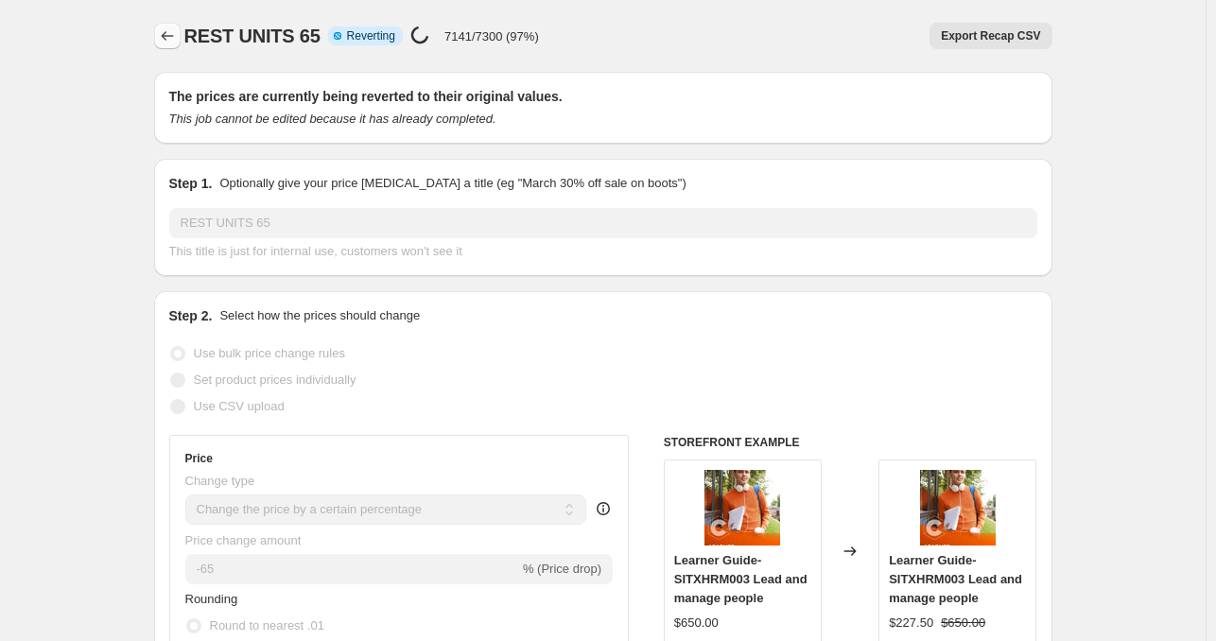
click at [165, 36] on icon "Price change jobs" at bounding box center [167, 35] width 19 height 19
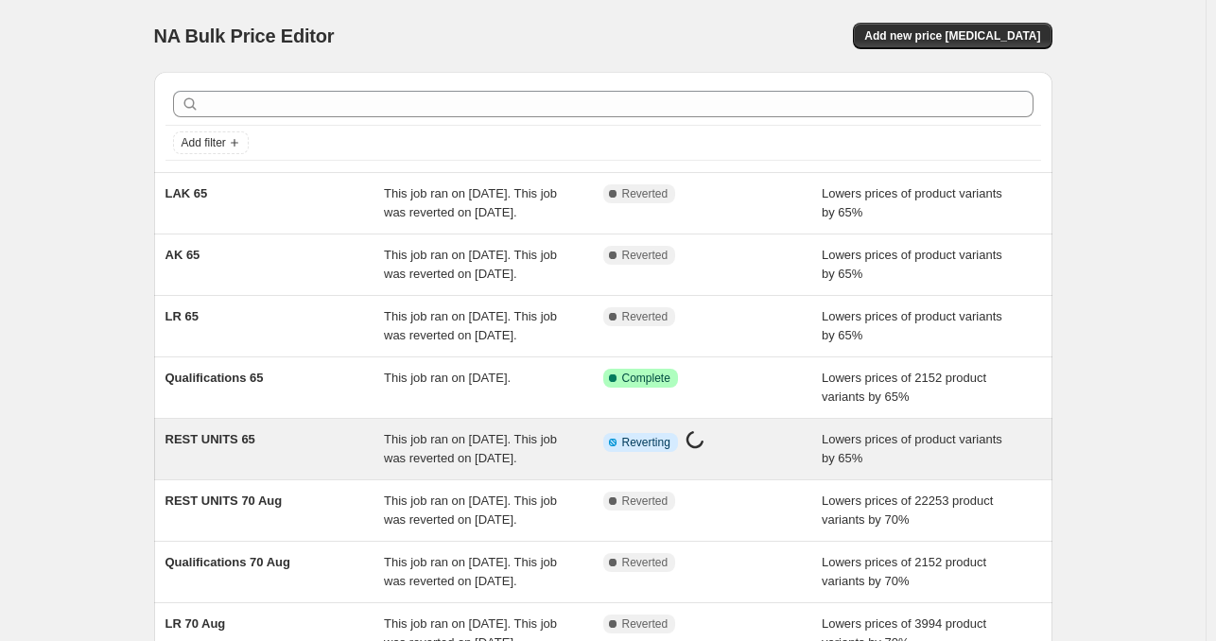
click at [465, 465] on span "This job ran on [DATE]. This job was reverted on [DATE]." at bounding box center [470, 448] width 173 height 33
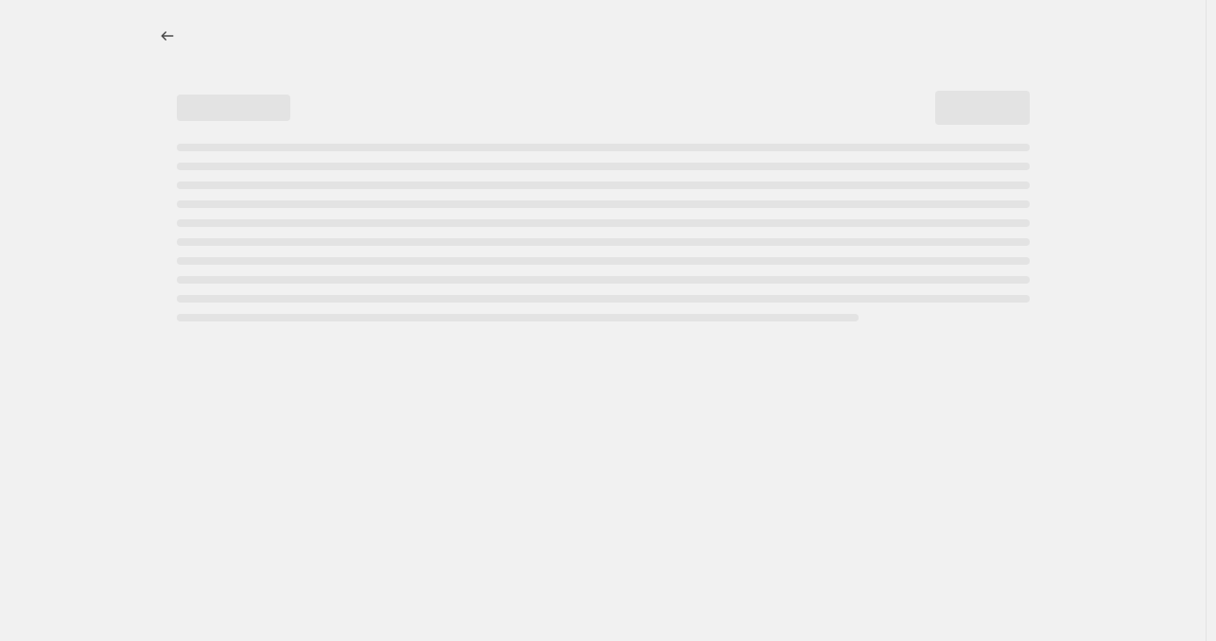
select select "percentage"
select select "tag"
select select "not_equal"
select select "collection"
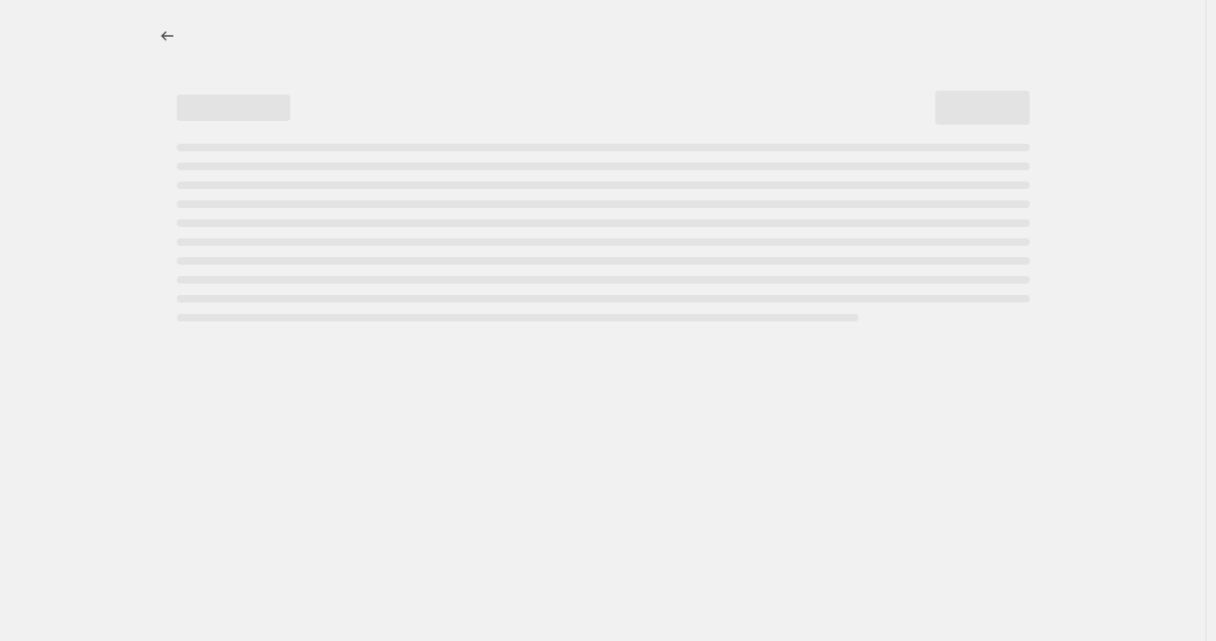
select select "collection"
select select "not_equal"
select select "collection"
select select "not_equal"
select select "collection"
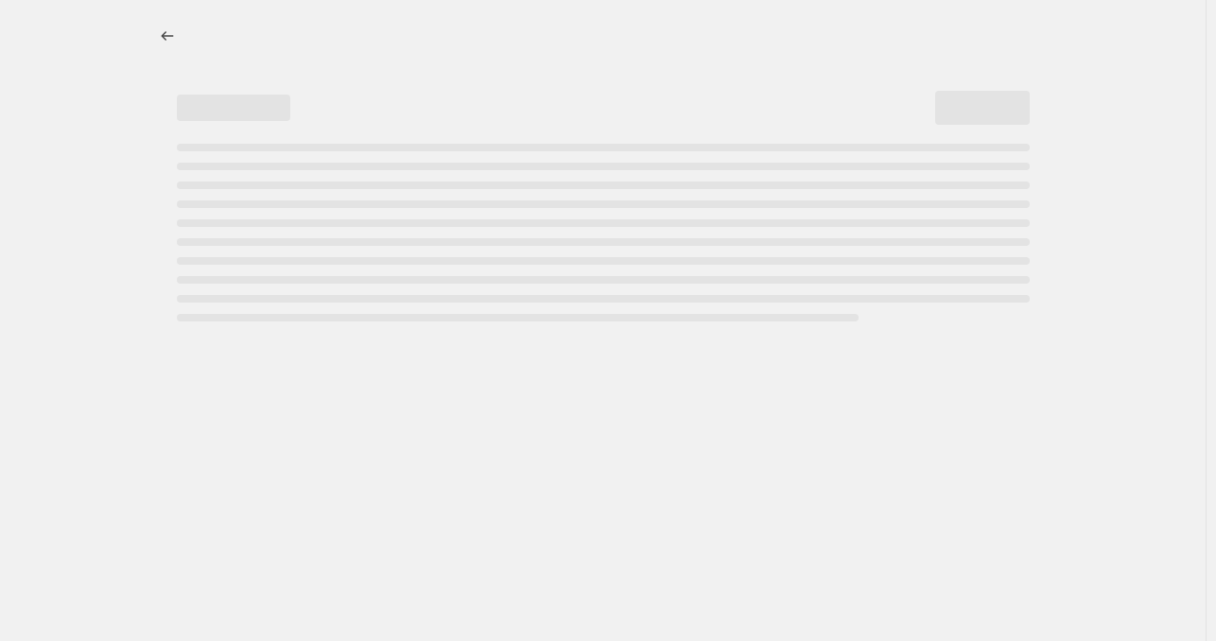
select select "not_equal"
select select "collection"
select select "not_equal"
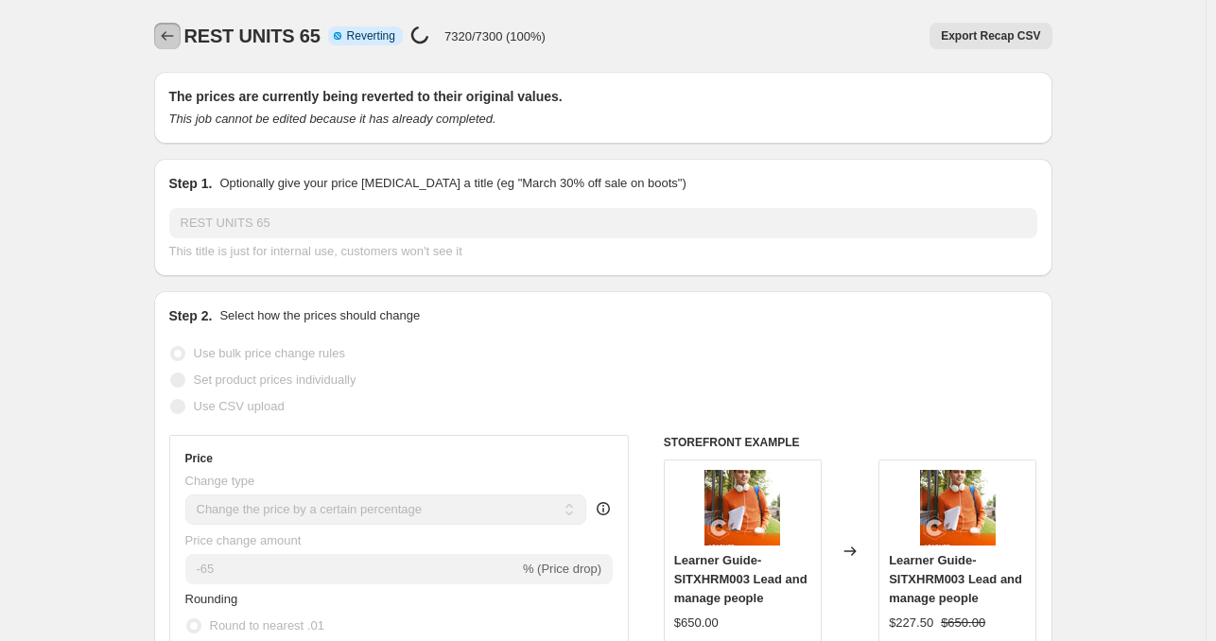
click at [175, 37] on icon "Price change jobs" at bounding box center [167, 35] width 19 height 19
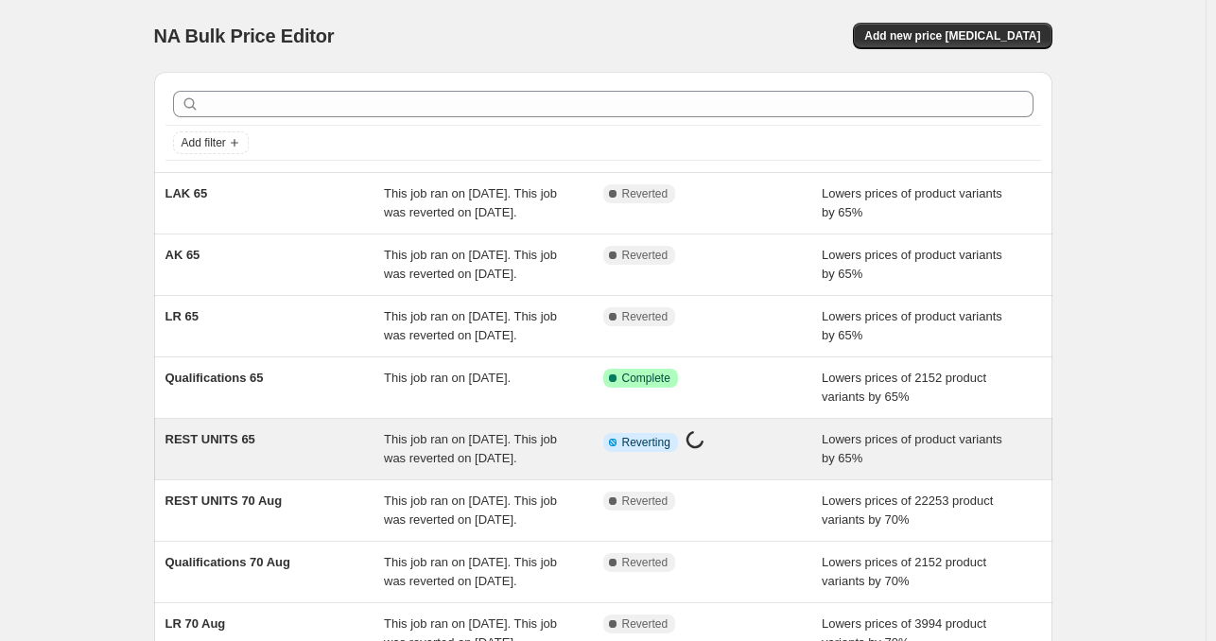
click at [247, 468] on div "REST UNITS 65" at bounding box center [275, 449] width 219 height 38
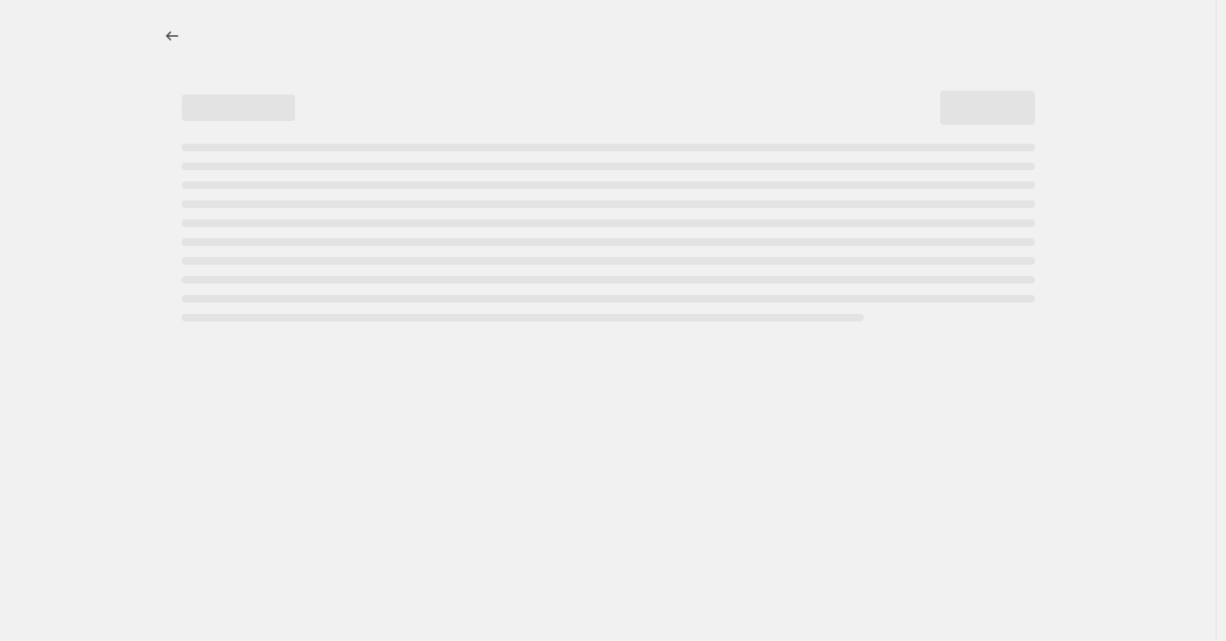
select select "percentage"
select select "tag"
select select "not_equal"
select select "collection"
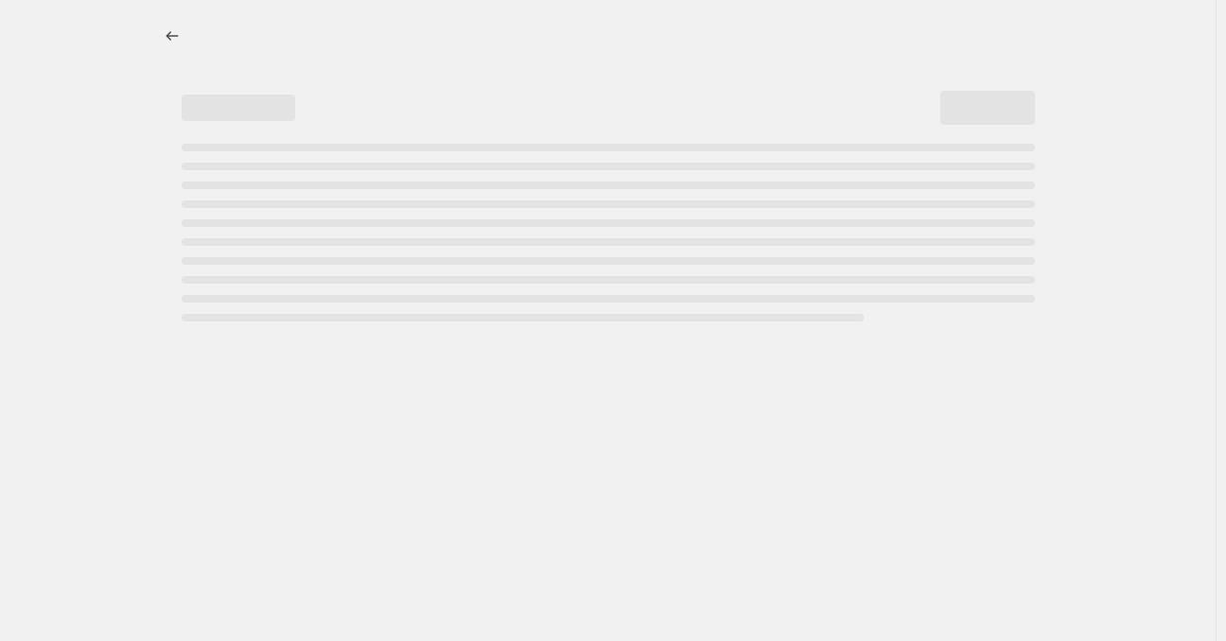
select select "collection"
select select "not_equal"
select select "collection"
select select "not_equal"
select select "collection"
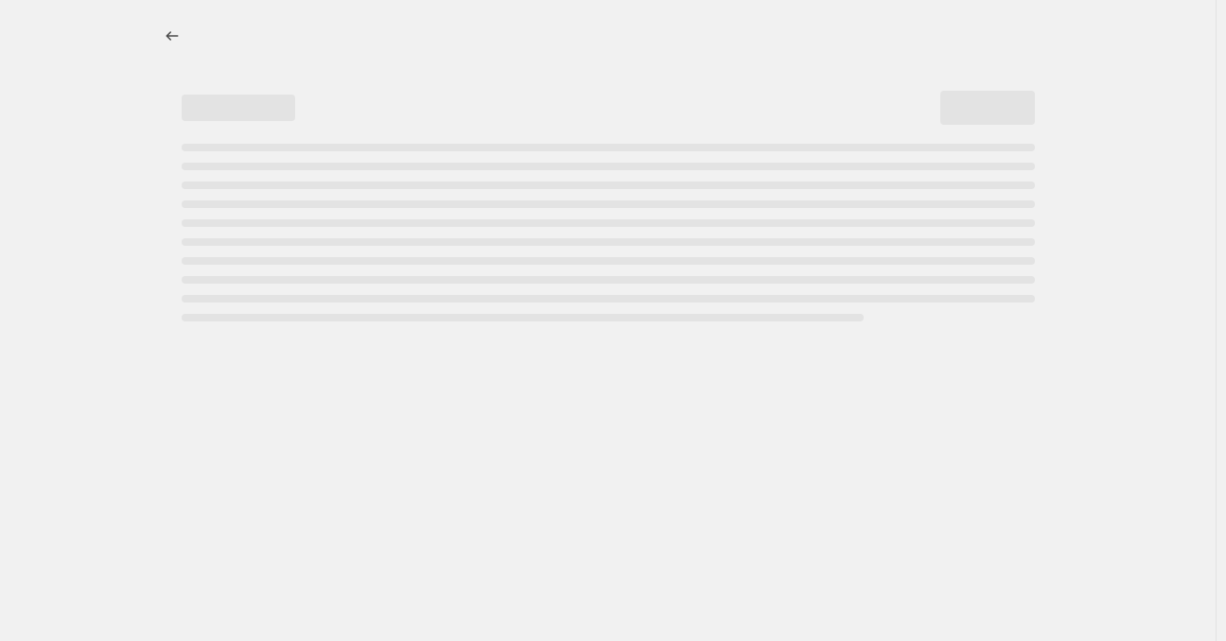
select select "not_equal"
select select "collection"
select select "not_equal"
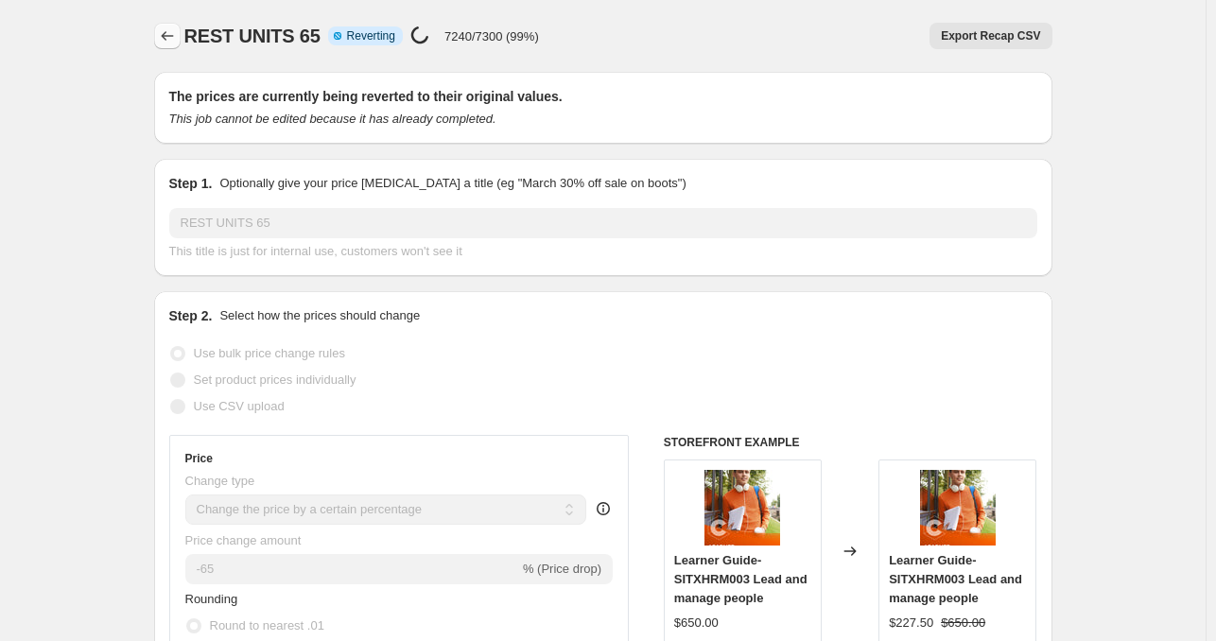
click at [171, 45] on button "Price change jobs" at bounding box center [167, 36] width 26 height 26
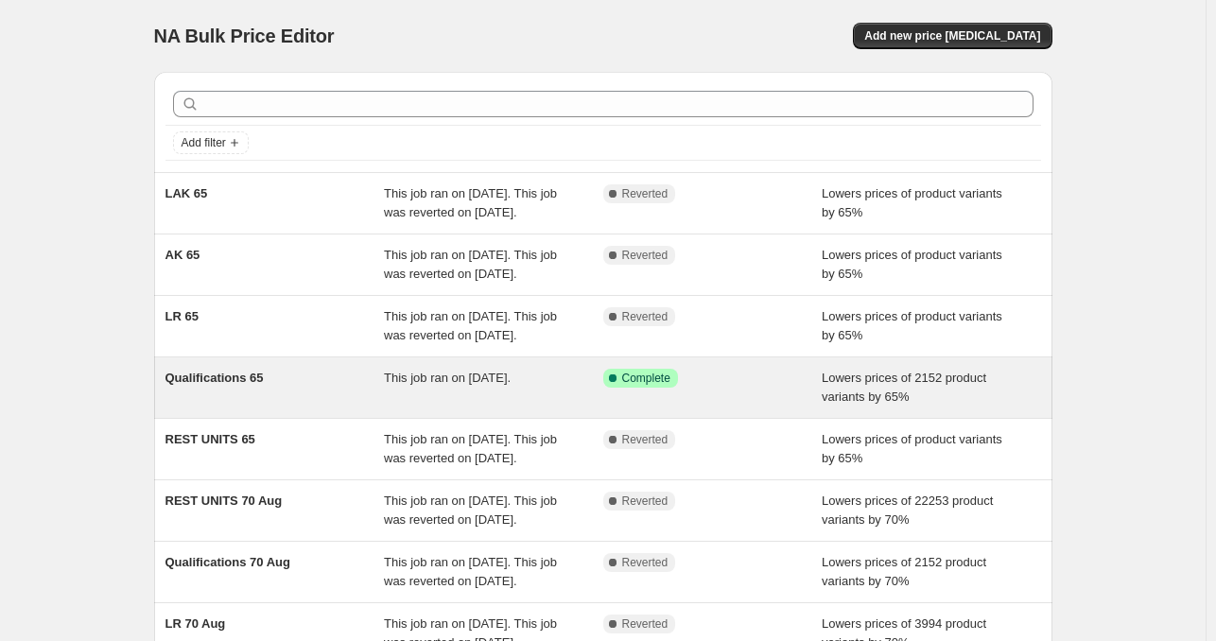
click at [715, 407] on div "Success Complete Complete" at bounding box center [713, 388] width 219 height 38
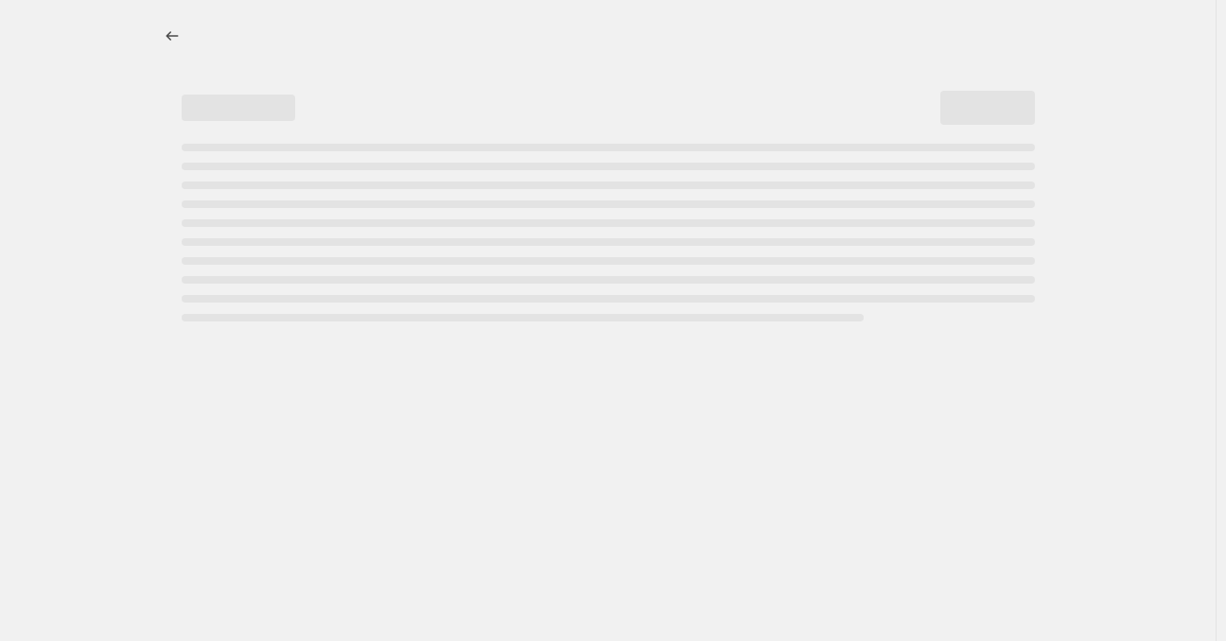
select select "percentage"
select select "tag"
select select "collection"
select select "tag"
select select "not_equal"
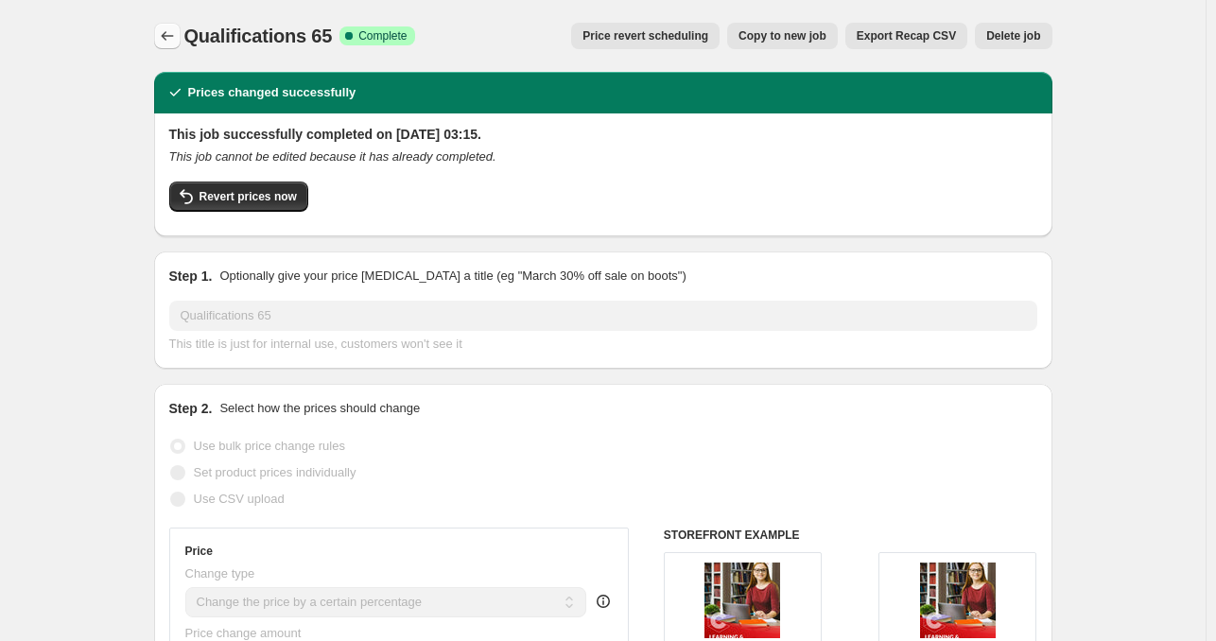
click at [169, 33] on icon "Price change jobs" at bounding box center [167, 35] width 19 height 19
